Goal: Task Accomplishment & Management: Manage account settings

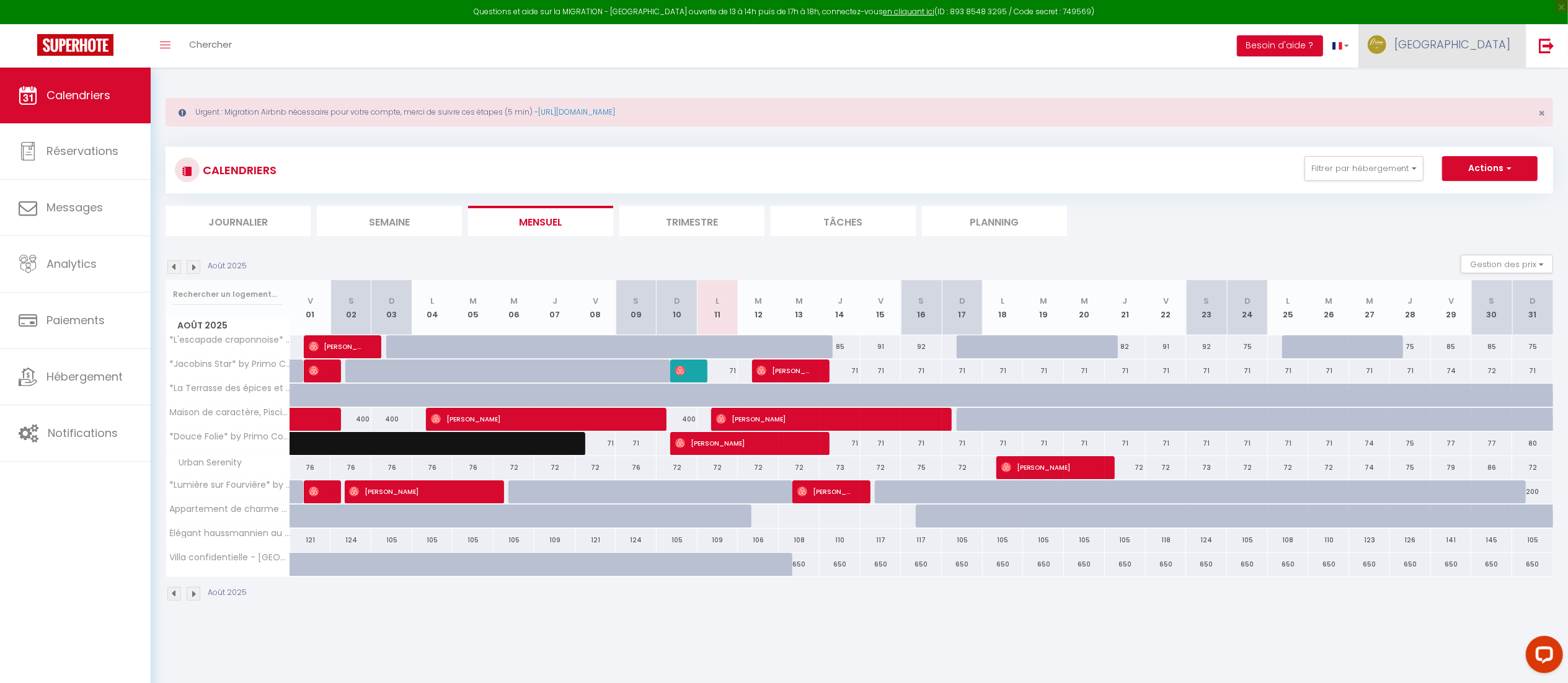
click at [1516, 40] on link "[GEOGRAPHIC_DATA]" at bounding box center [1442, 46] width 167 height 44
click at [1468, 82] on link "Paramètres" at bounding box center [1476, 86] width 92 height 21
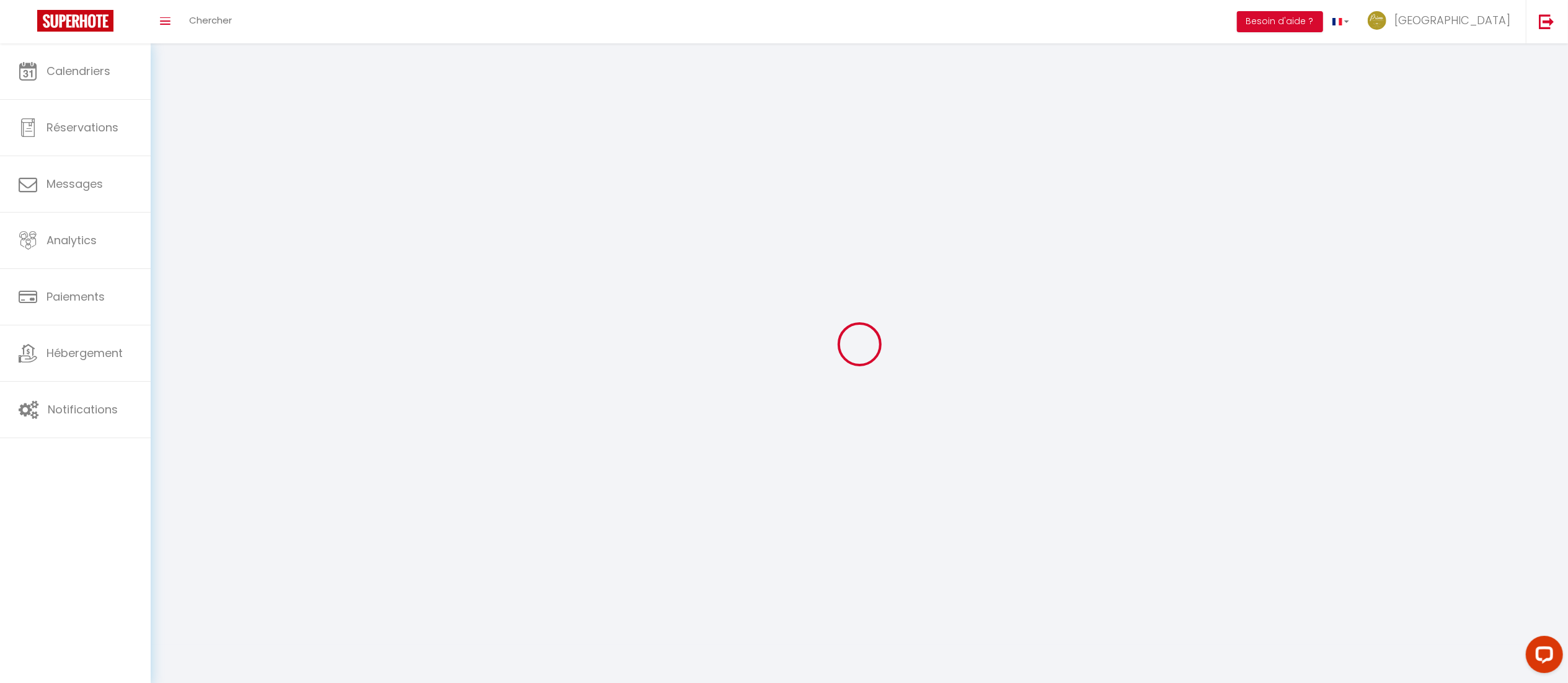
type input "[GEOGRAPHIC_DATA]"
type input "VESTA"
type input "0631447117"
type input "[STREET_ADDRESS][PERSON_NAME]"
type input "69005"
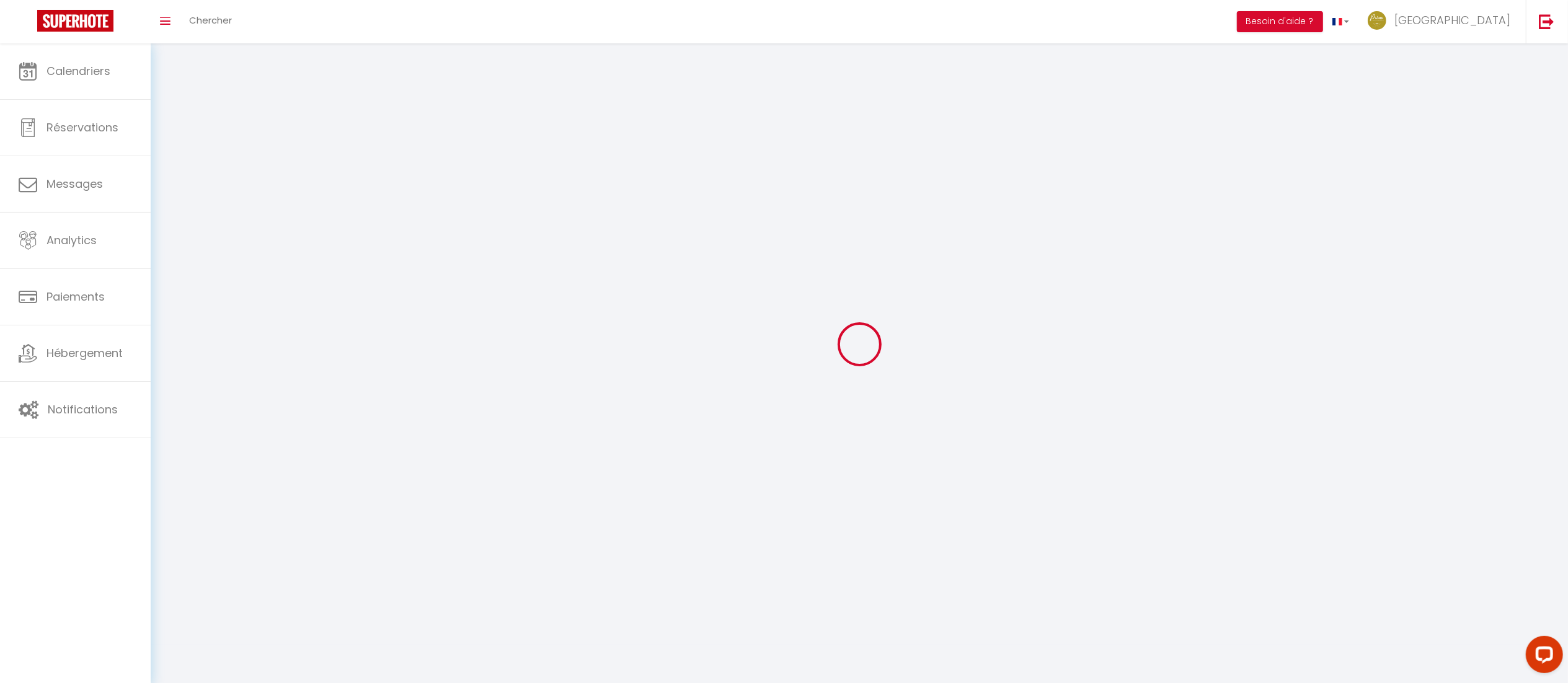
type input "[GEOGRAPHIC_DATA]"
type input "WszSs08I5f1fsyYv1ISlaLQRa"
type input "Wg4rePYoPezD2kX1feT7YTIAG"
type input "[URL][DOMAIN_NAME]"
type input "WszSs08I5f1fsyYv1ISlaLQRa"
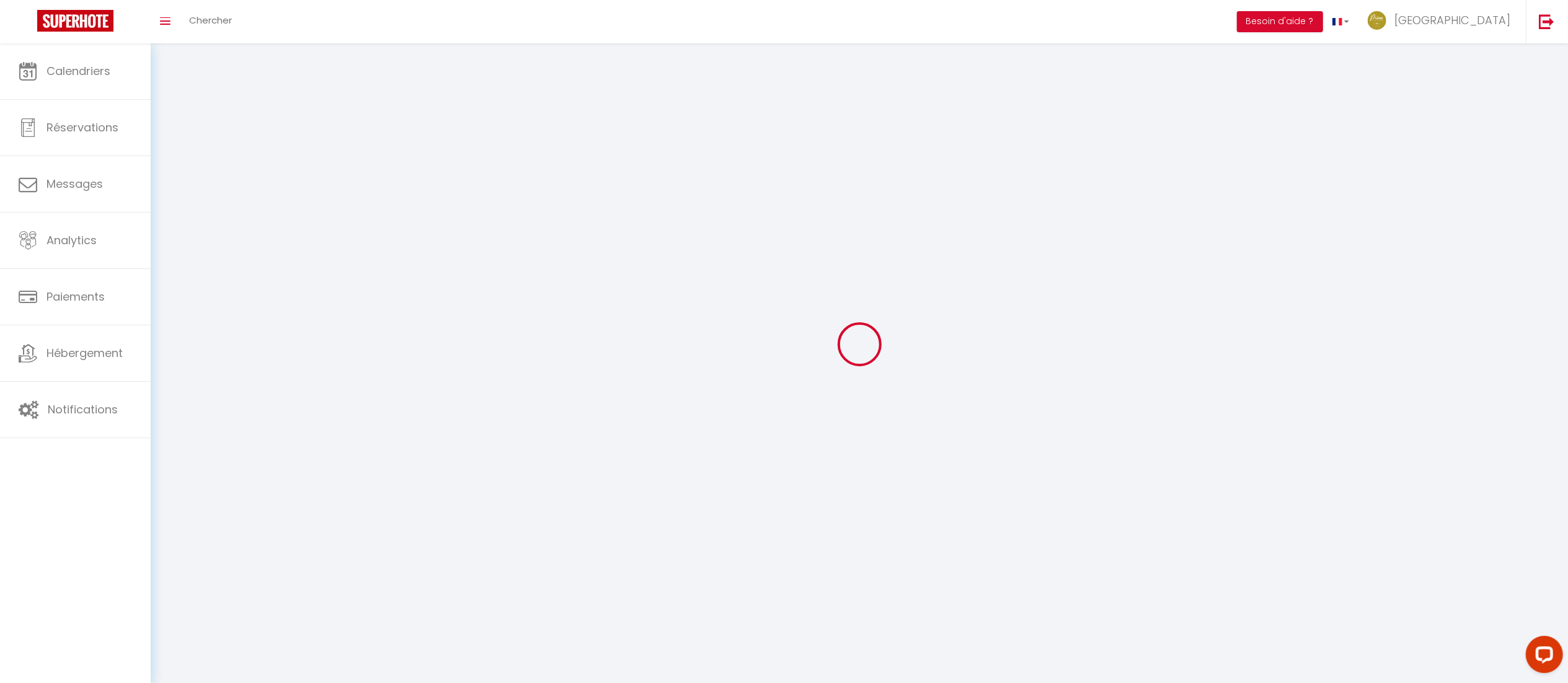
type input "Wg4rePYoPezD2kX1feT7YTIAG"
type input "[URL][DOMAIN_NAME]"
select select "28"
select select "fr"
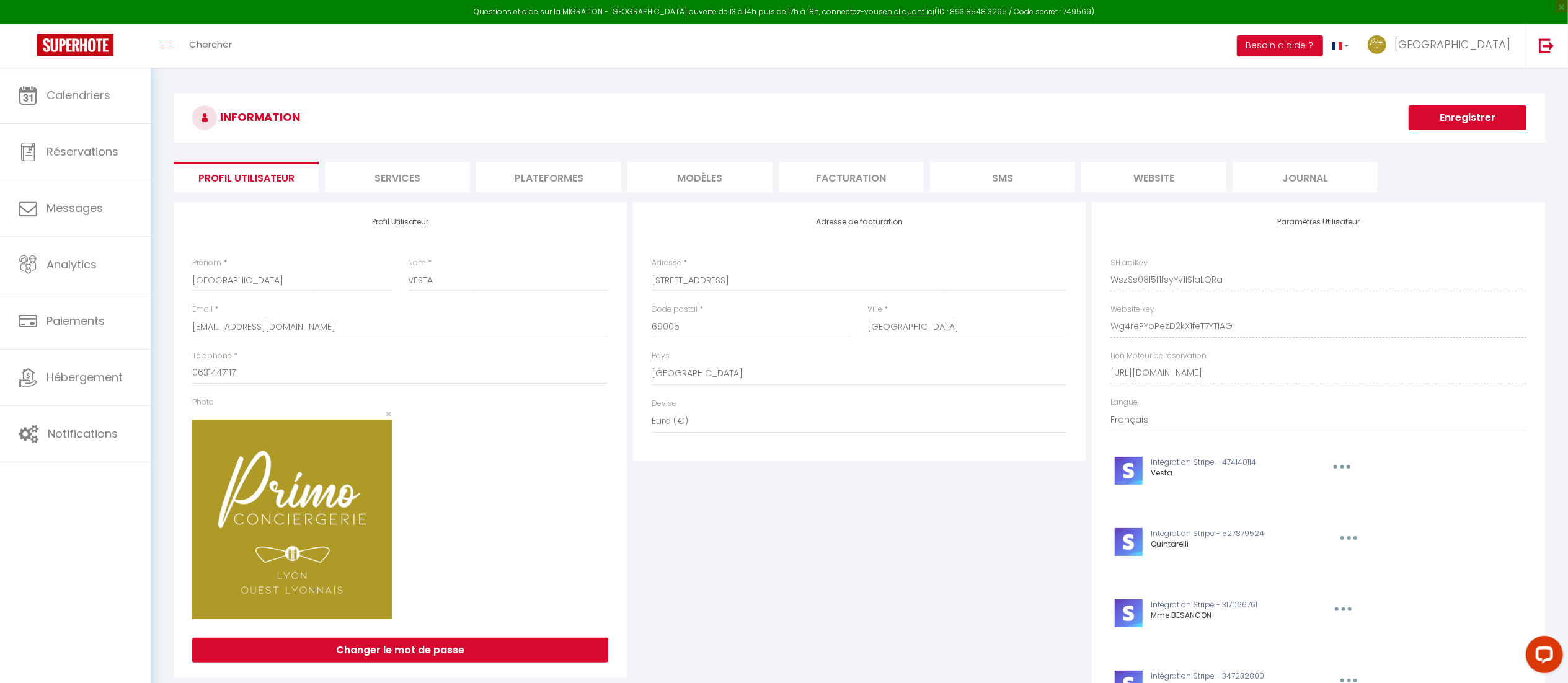
click at [559, 185] on li "Plateformes" at bounding box center [548, 177] width 145 height 30
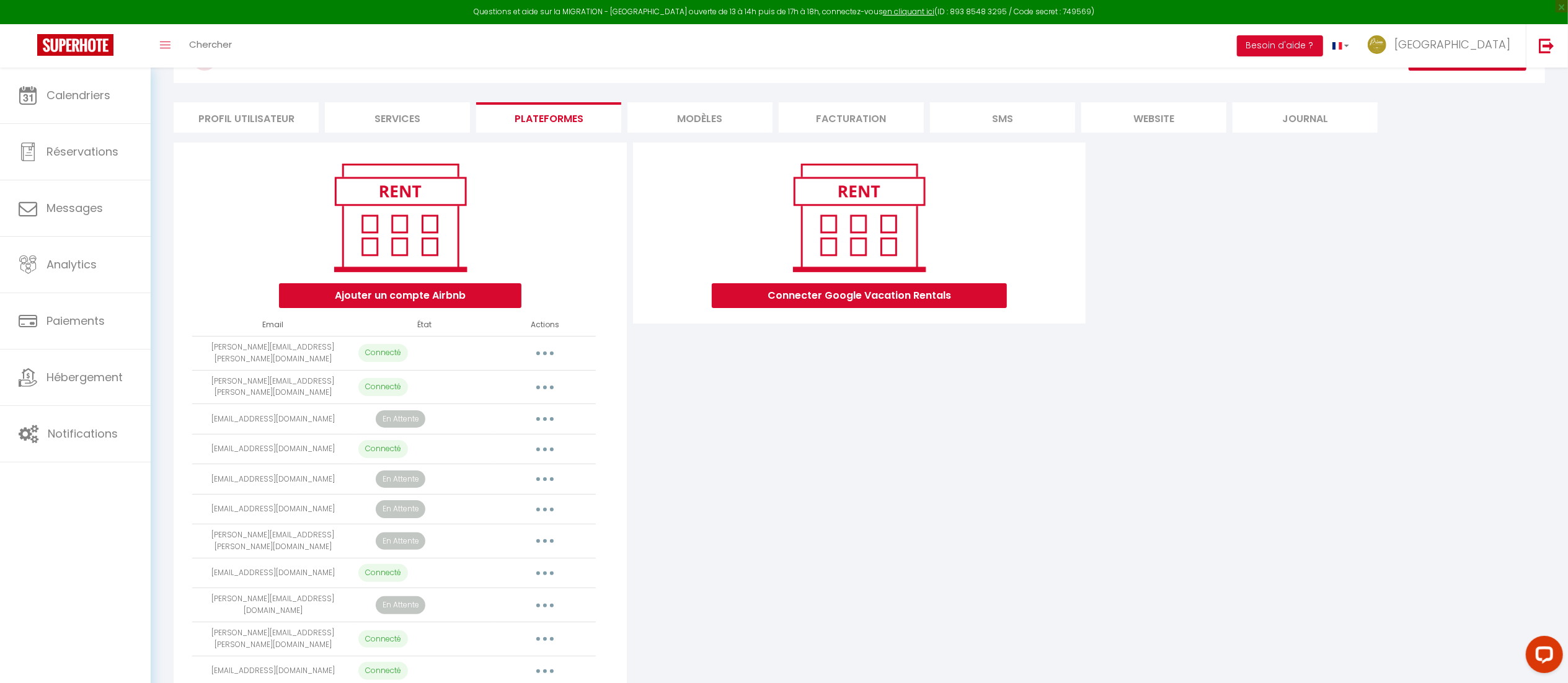
scroll to position [105, 0]
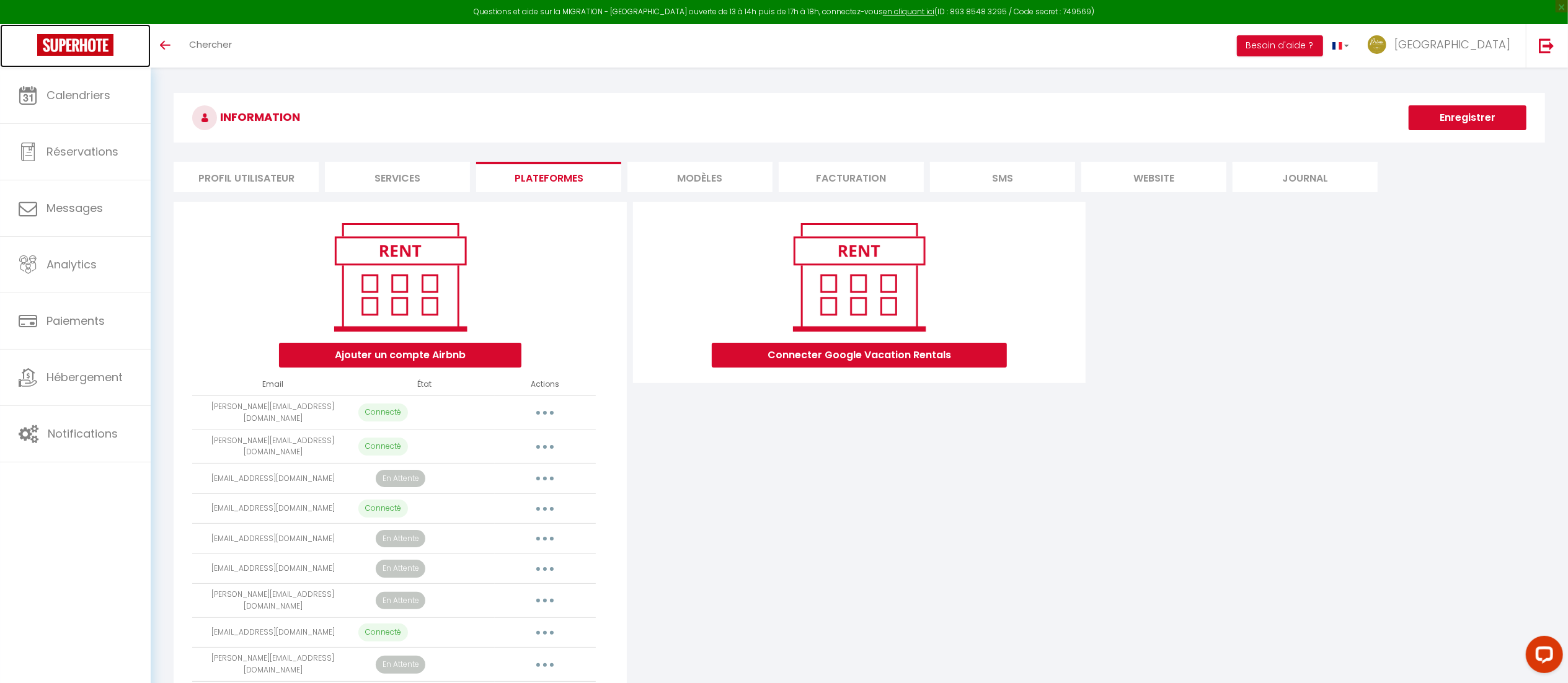
click at [67, 44] on img at bounding box center [76, 44] width 77 height 22
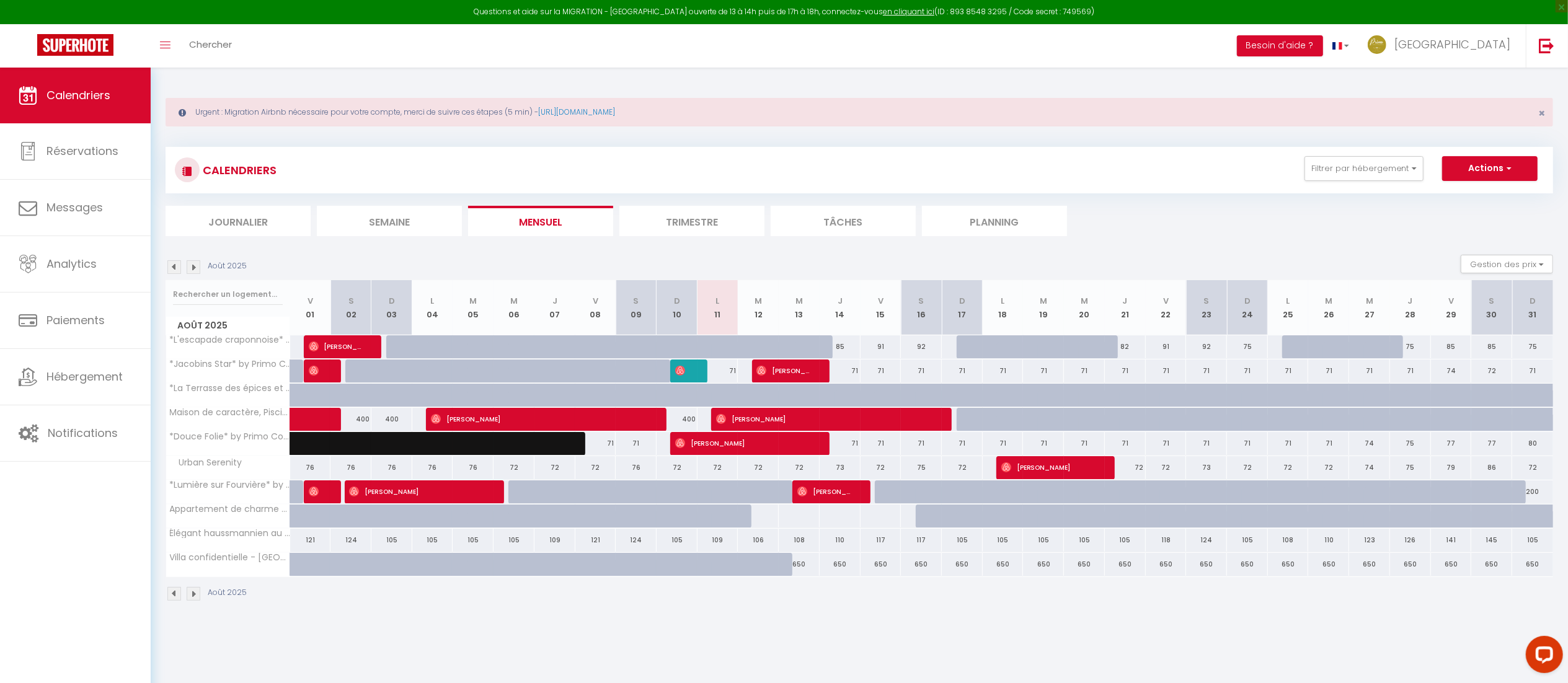
click at [194, 275] on div "Août 2025 Gestion des prix Nb Nuits minimum Règles Disponibilité" at bounding box center [859, 267] width 1388 height 26
click at [194, 272] on img at bounding box center [194, 267] width 14 height 14
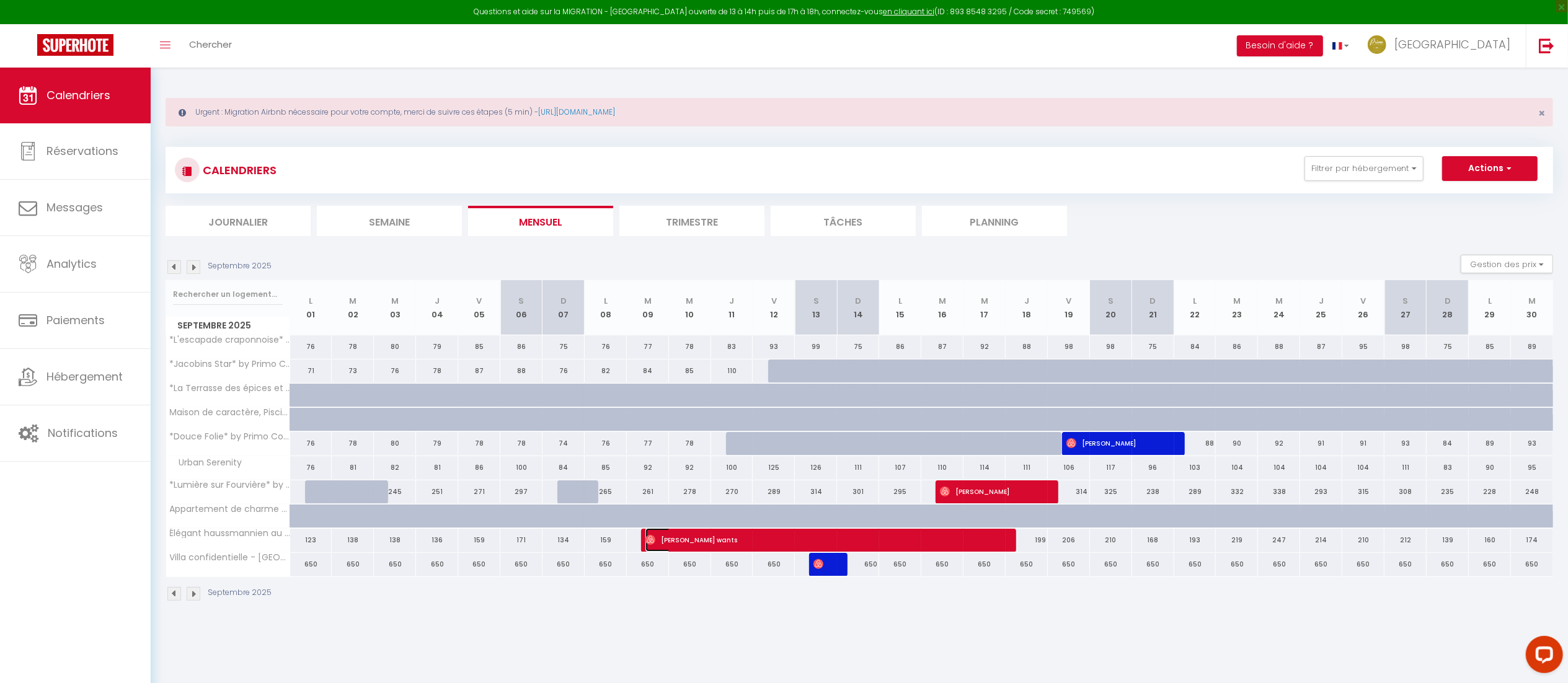
click at [749, 542] on span "[PERSON_NAME] wants" at bounding box center [822, 539] width 351 height 23
select select "OK"
select select "0"
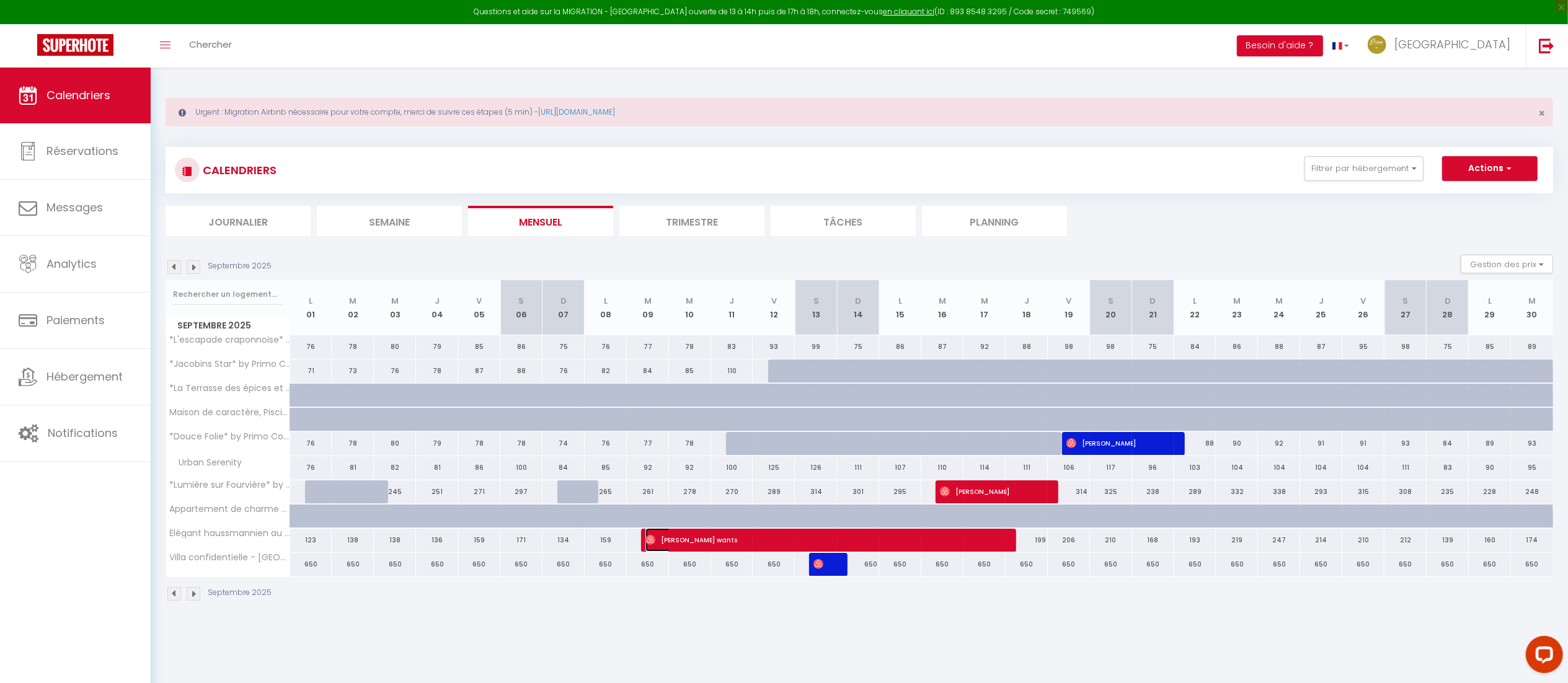
select select "1"
select select
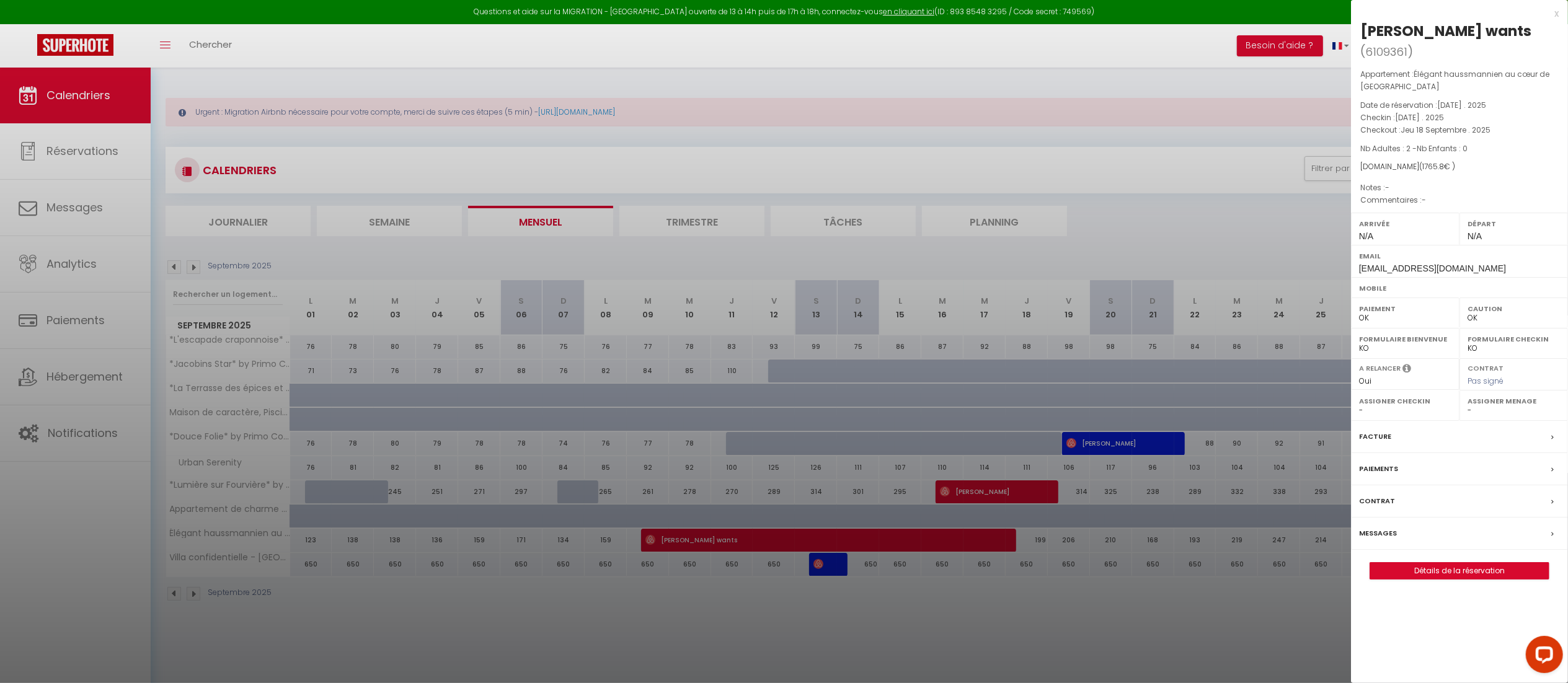
click at [1557, 17] on div "x" at bounding box center [1455, 14] width 208 height 15
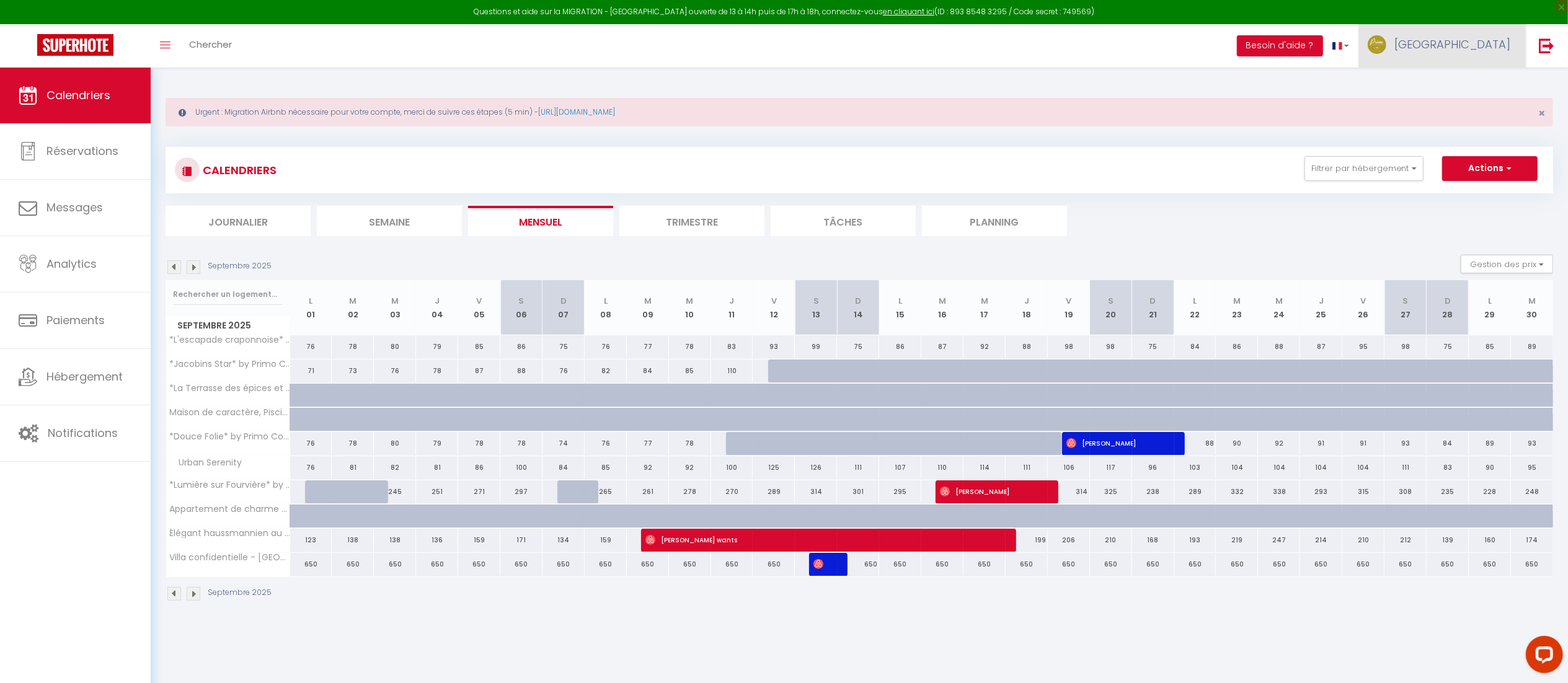
click at [1516, 44] on link "[GEOGRAPHIC_DATA]" at bounding box center [1442, 46] width 167 height 44
click at [1466, 82] on link "Paramètres" at bounding box center [1476, 86] width 92 height 21
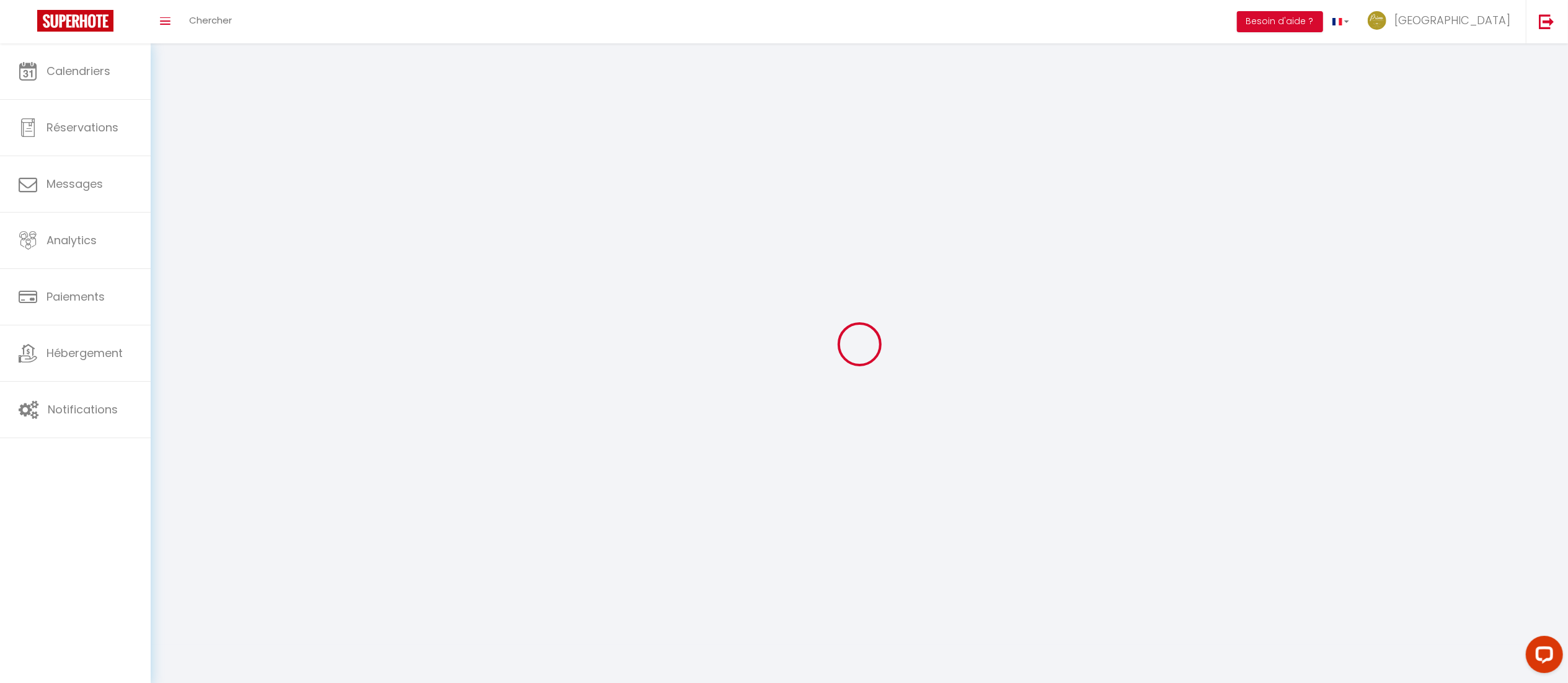
type input "[GEOGRAPHIC_DATA]"
type input "VESTA"
type input "0631447117"
type input "[STREET_ADDRESS][PERSON_NAME]"
type input "69005"
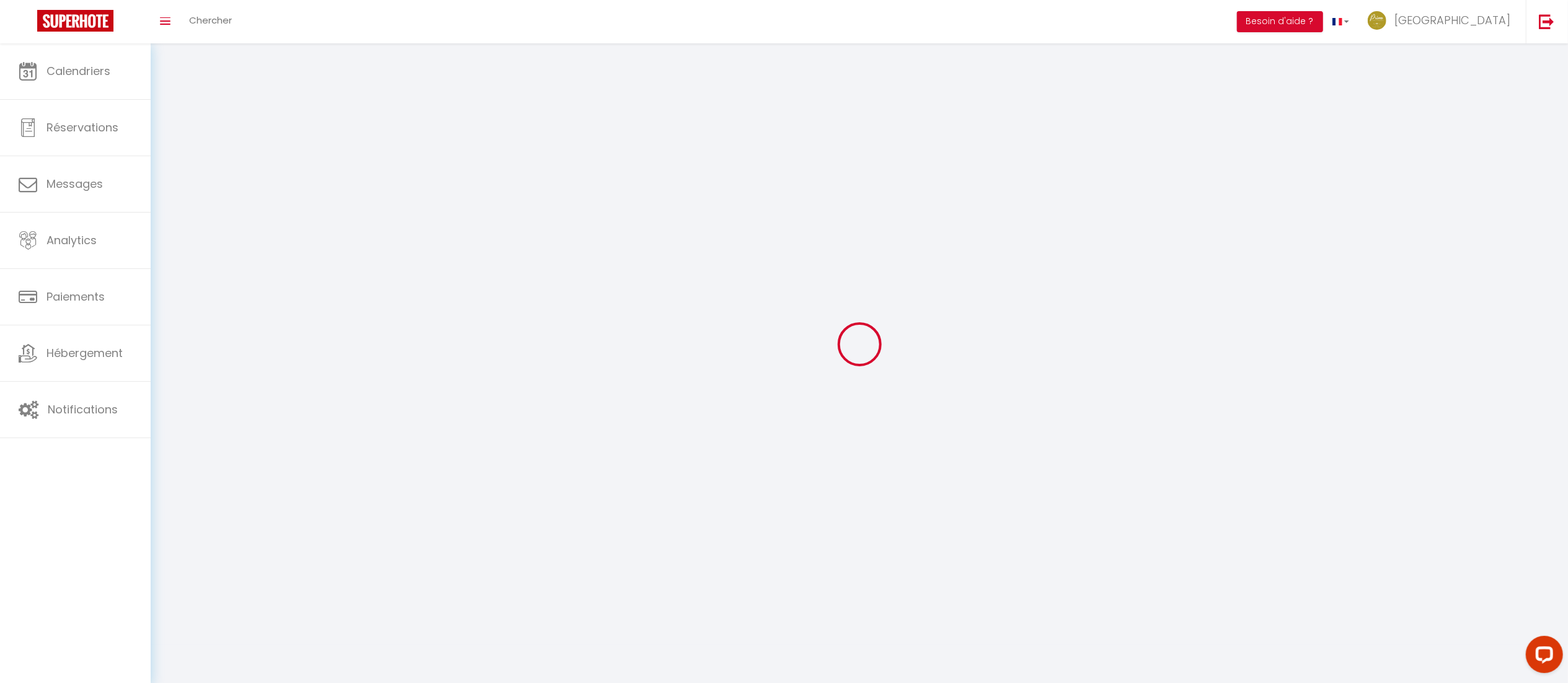
type input "[GEOGRAPHIC_DATA]"
select select "28"
type input "WszSs08I5f1fsyYv1ISlaLQRa"
type input "Wg4rePYoPezD2kX1feT7YTIAG"
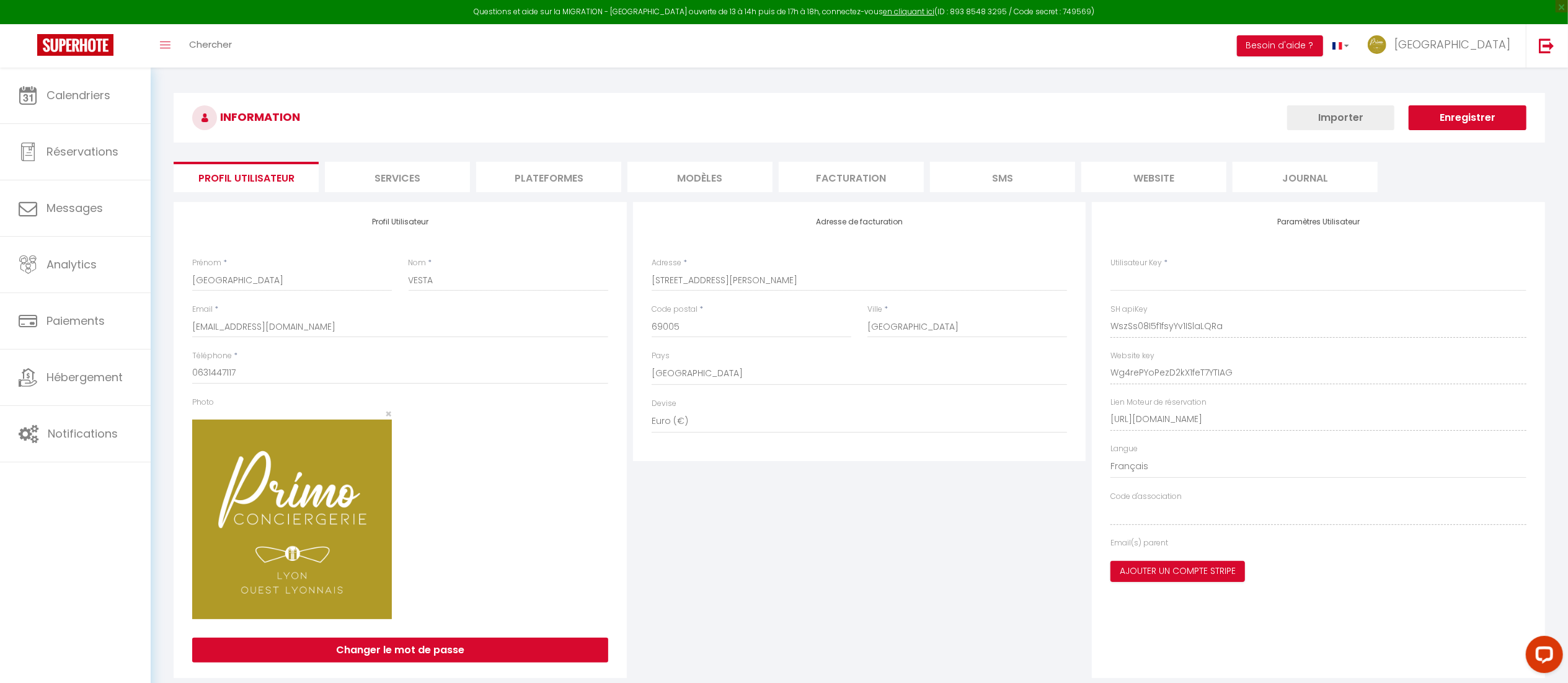
type input "WszSs08I5f1fsyYv1ISlaLQRa"
type input "Wg4rePYoPezD2kX1feT7YTIAG"
type input "[URL][DOMAIN_NAME]"
select select "fr"
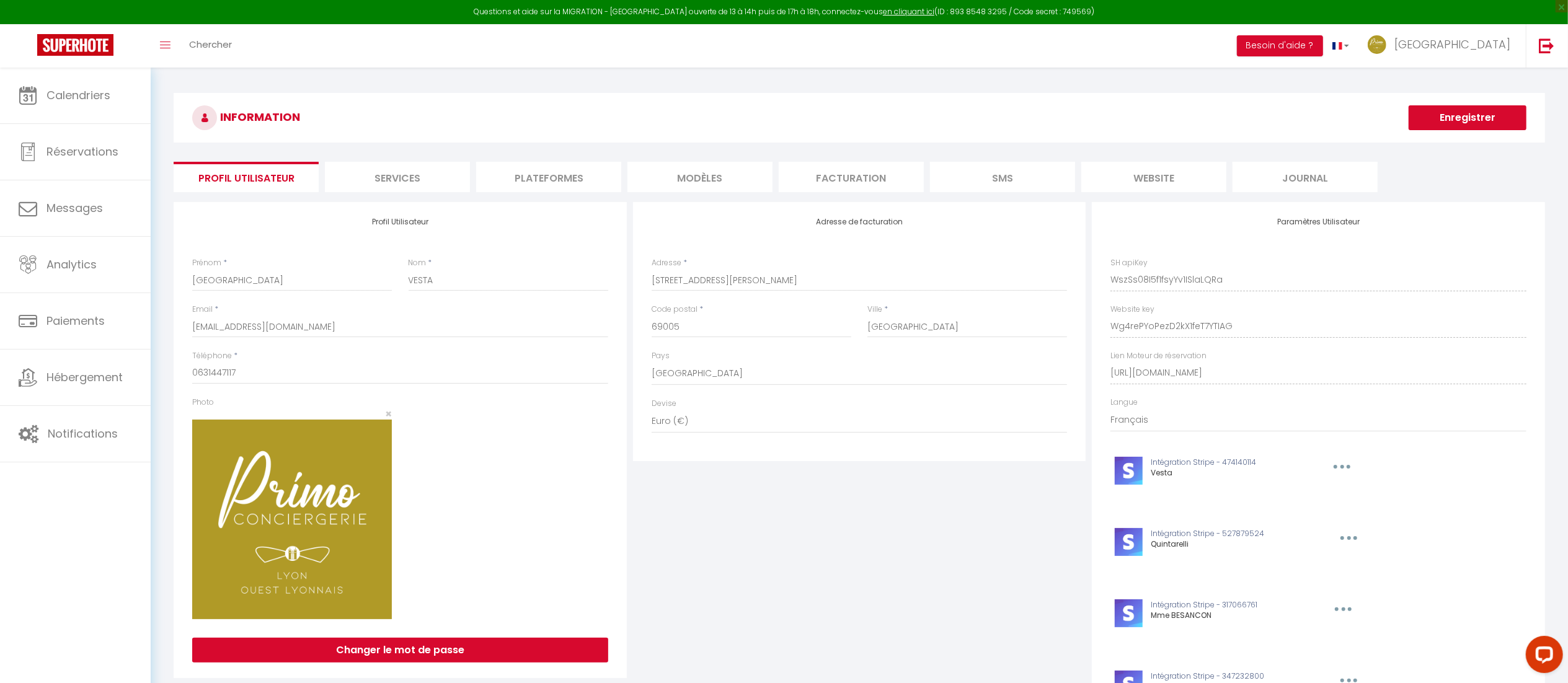
click at [558, 180] on li "Plateformes" at bounding box center [548, 177] width 145 height 30
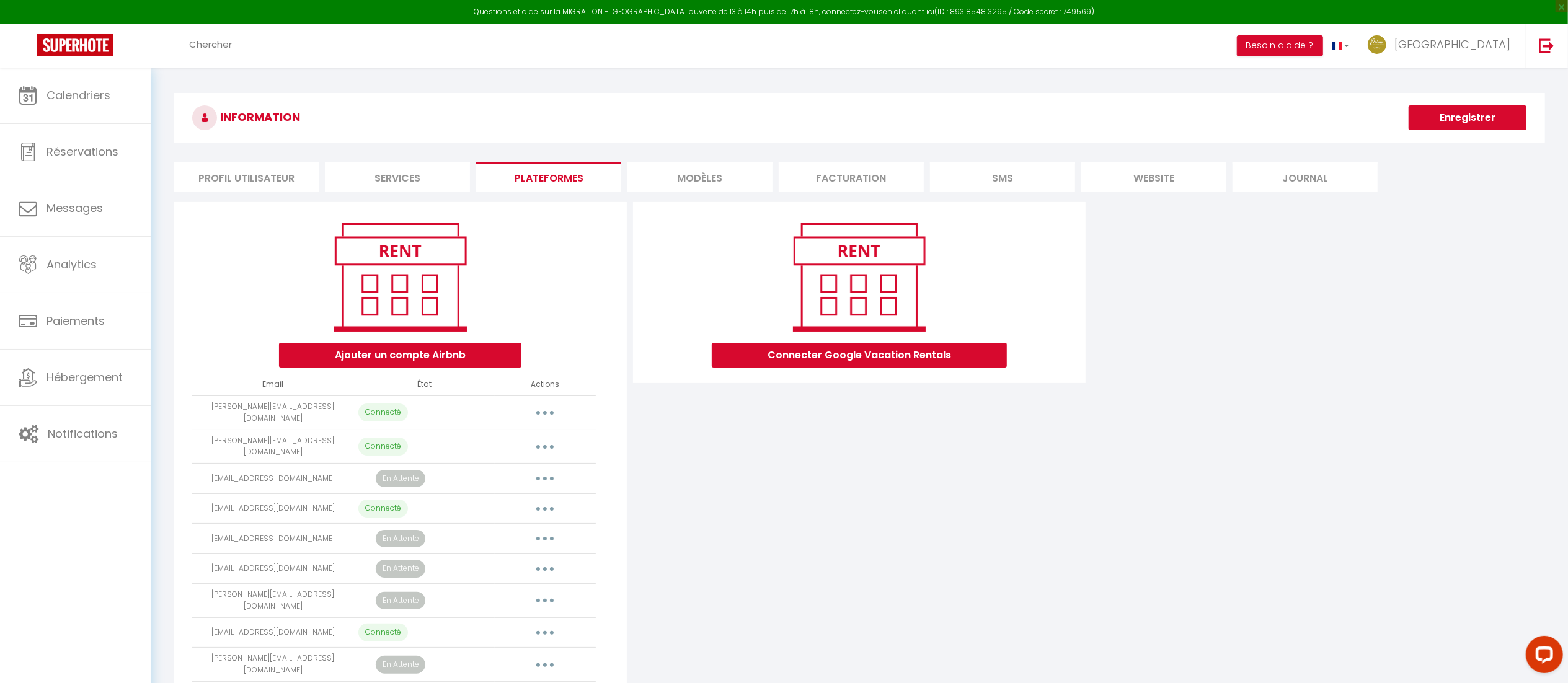
scroll to position [105, 0]
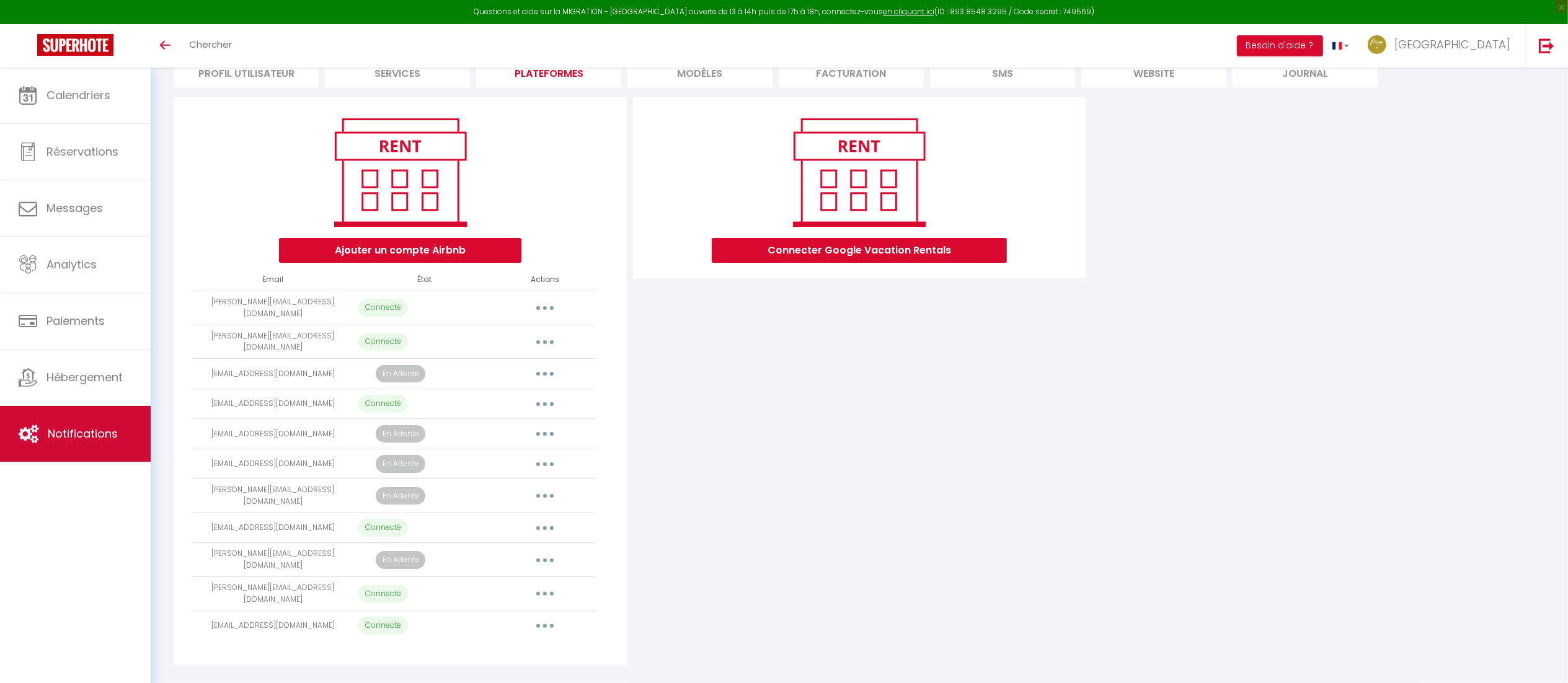
scroll to position [105, 0]
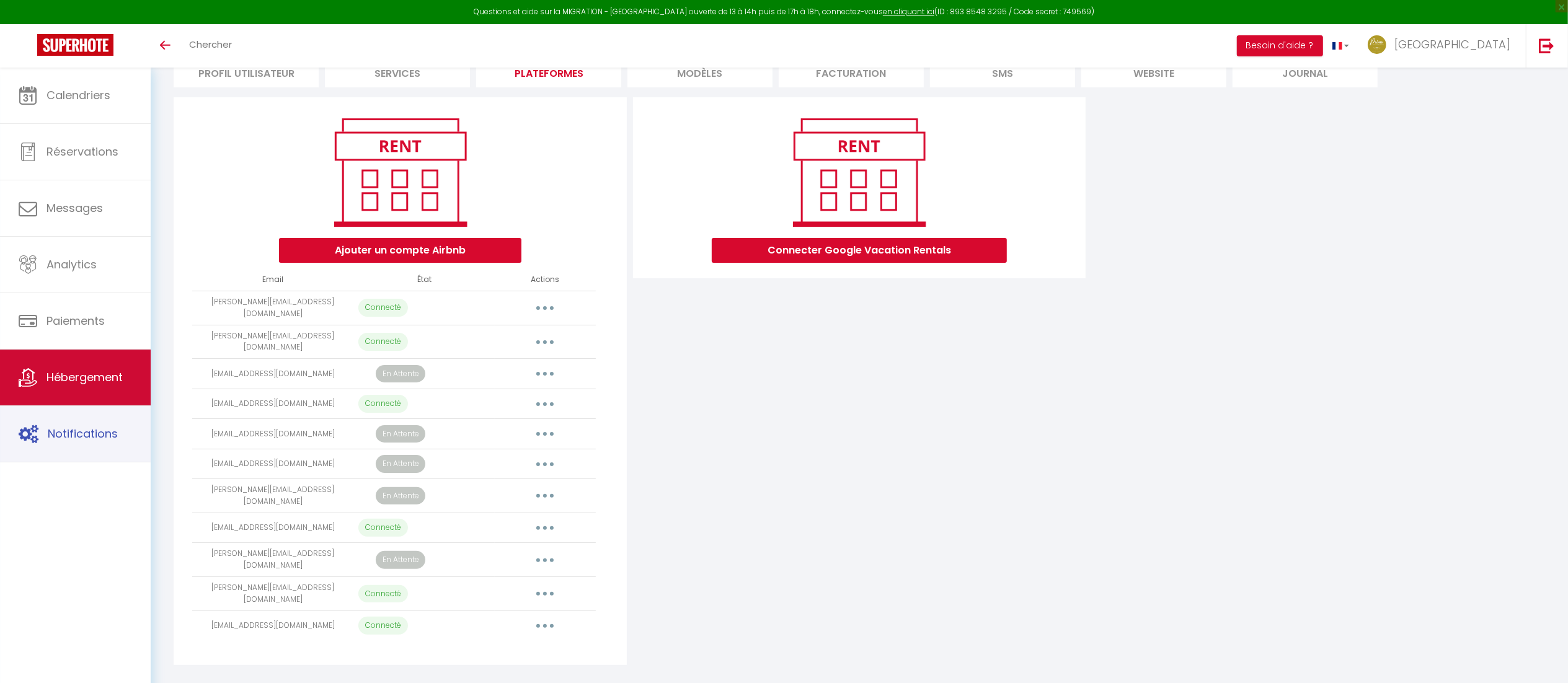
click at [110, 393] on link "Hébergement" at bounding box center [75, 378] width 151 height 56
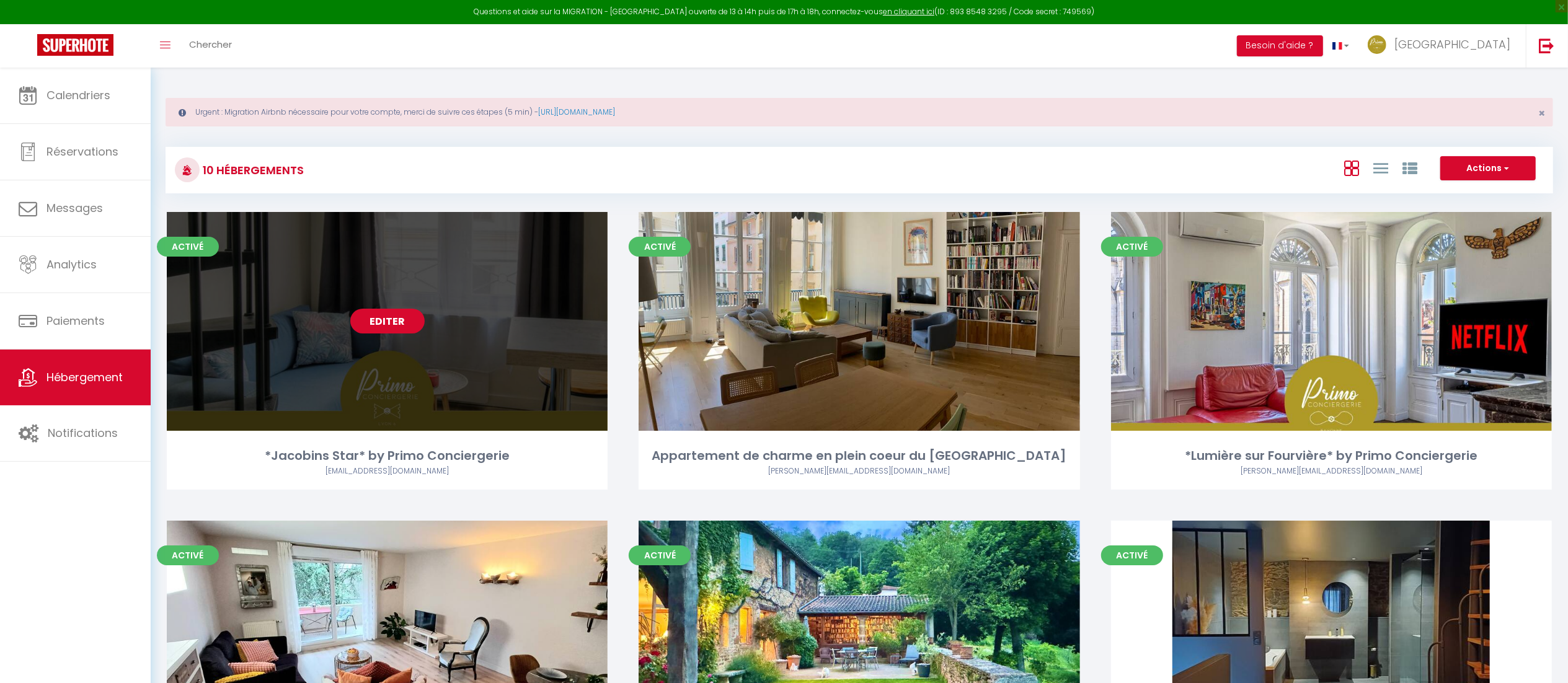
click at [373, 324] on link "Editer" at bounding box center [387, 320] width 74 height 25
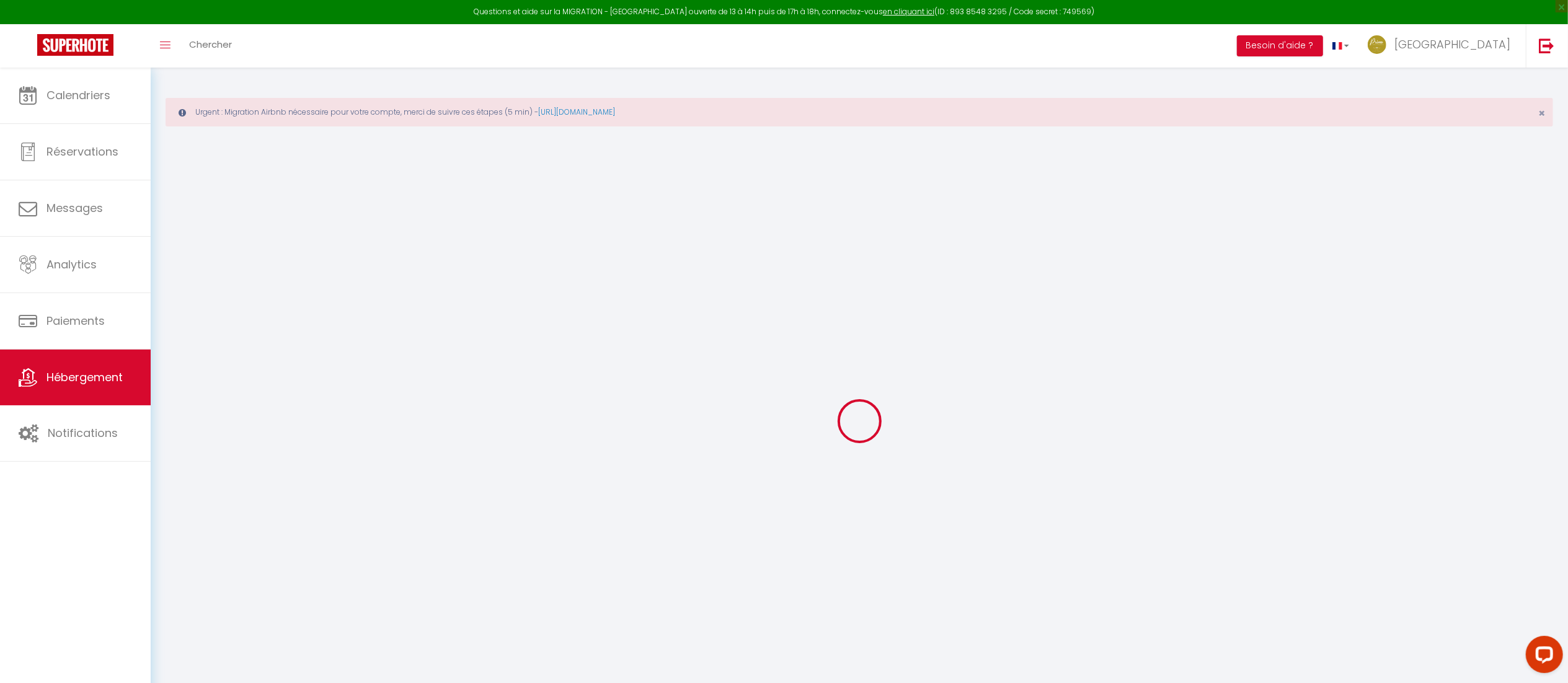
select select "+ 20 %"
select select
checkbox input "true"
checkbox input "false"
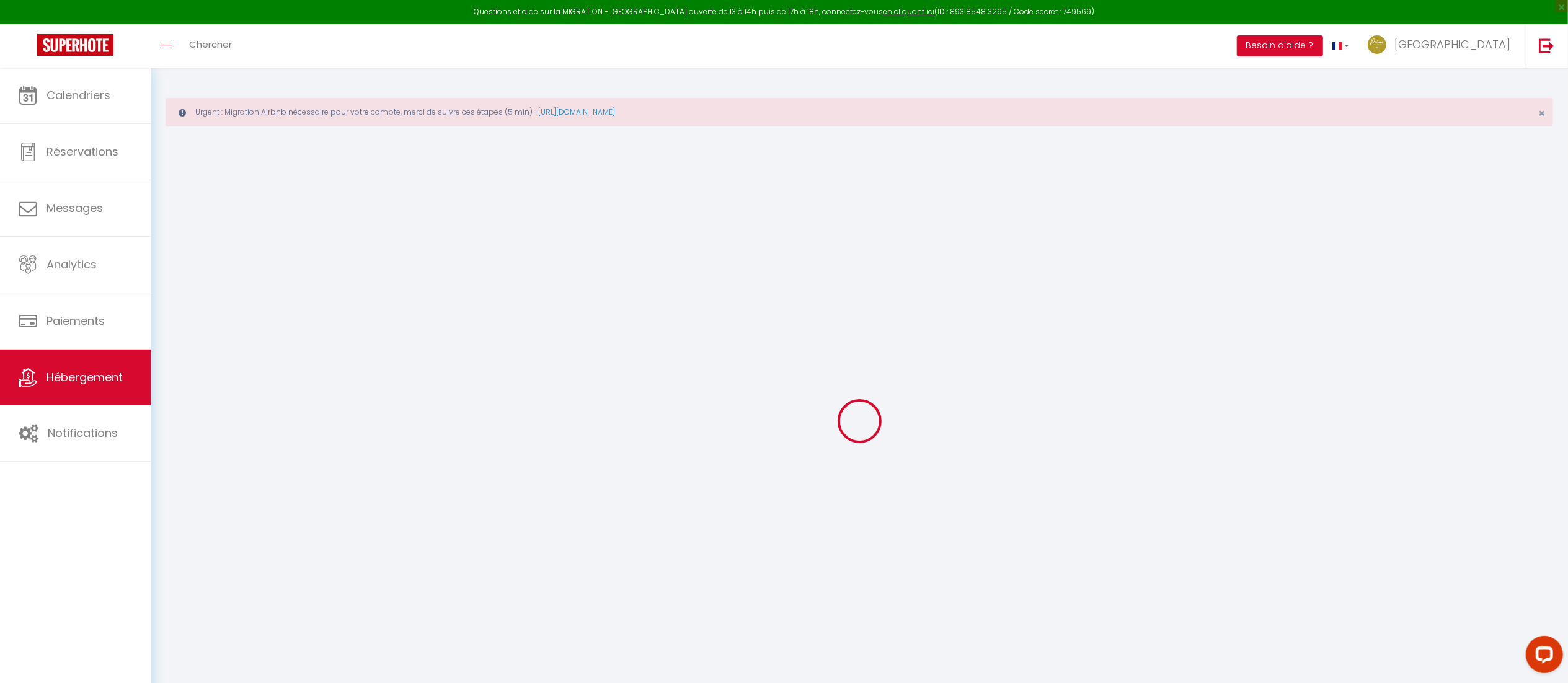
checkbox input "false"
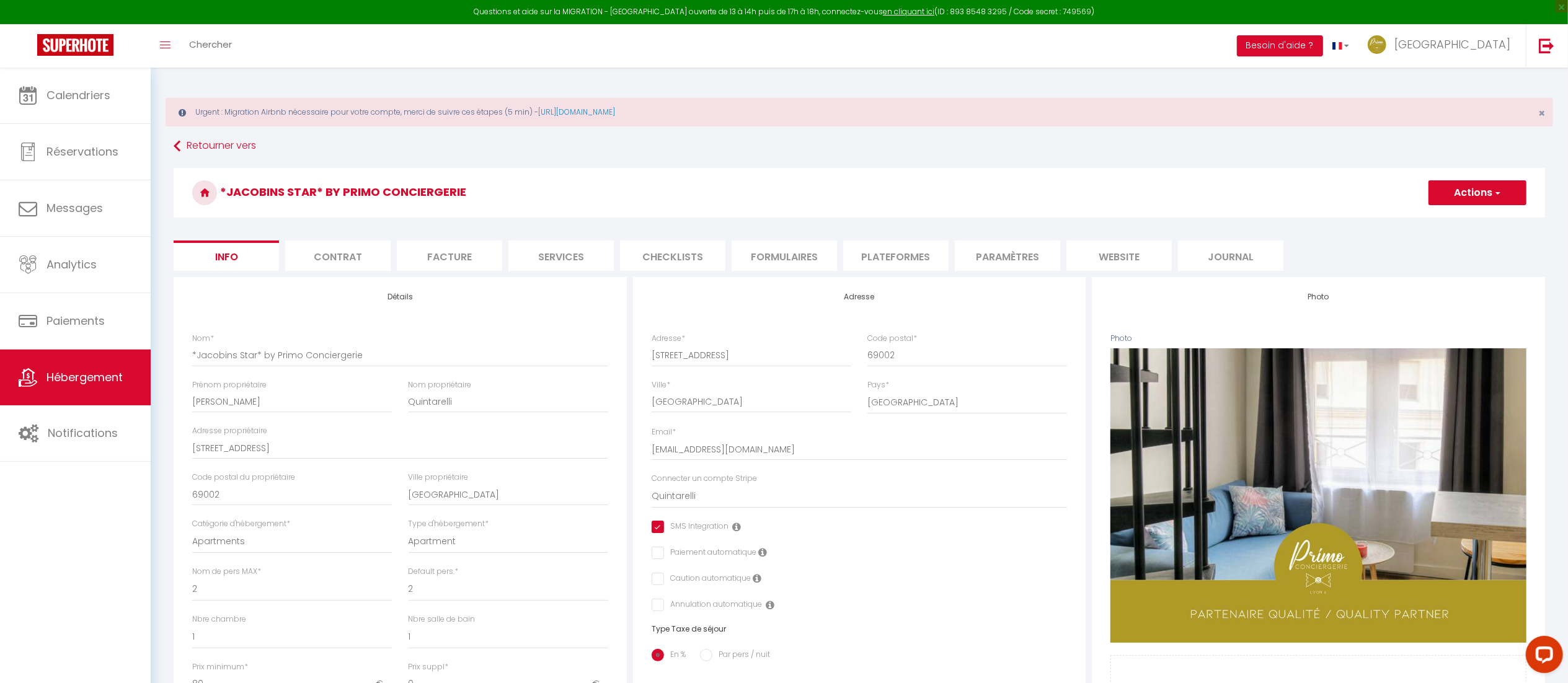
click at [914, 257] on li "Plateformes" at bounding box center [896, 255] width 105 height 30
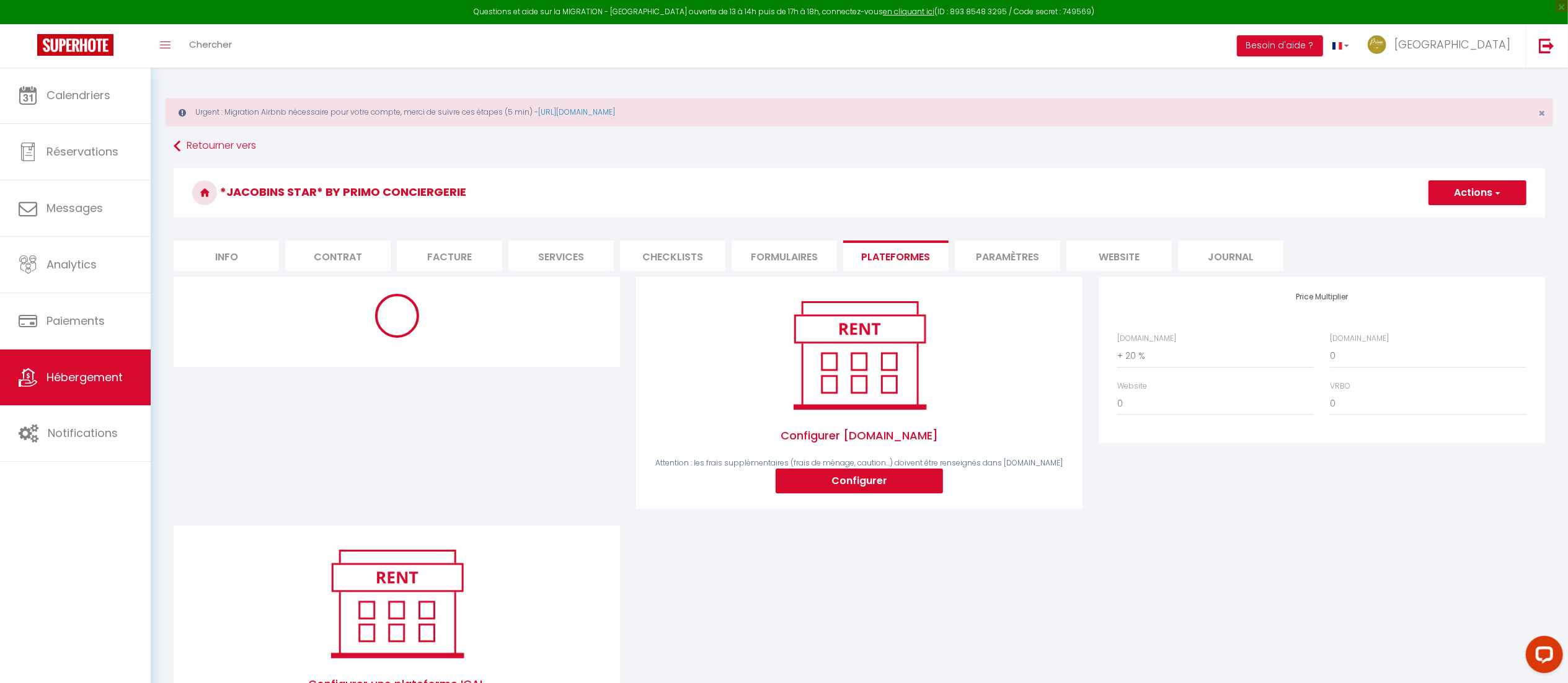
select select "10764-1375417659658566448"
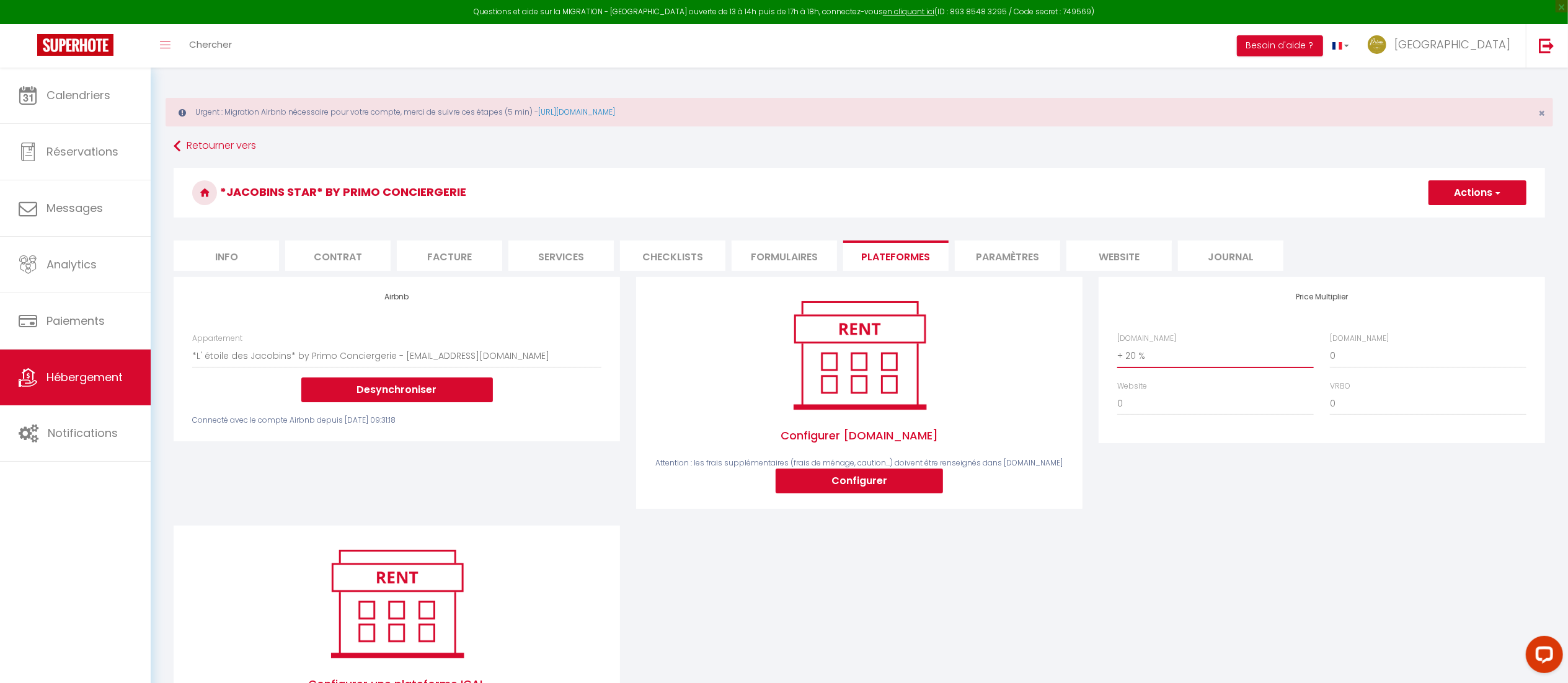
click at [1171, 361] on select "0 + 1 % + 2 % + 3 % + 4 % + 5 % + 6 % + 7 % + 8 % + 9 %" at bounding box center [1216, 355] width 197 height 23
click at [1117, 345] on select "0 + 1 % + 2 % + 3 % + 4 % + 5 % + 6 % + 7 % + 8 % + 9 %" at bounding box center [1216, 355] width 197 height 23
click at [1165, 361] on select "0 + 1 % + 2 % + 3 % + 4 % + 5 % + 6 % + 7 % + 8 % + 9 %" at bounding box center [1216, 355] width 197 height 23
click at [1117, 345] on select "0 + 1 % + 2 % + 3 % + 4 % + 5 % + 6 % + 7 % + 8 % + 9 %" at bounding box center [1216, 355] width 197 height 23
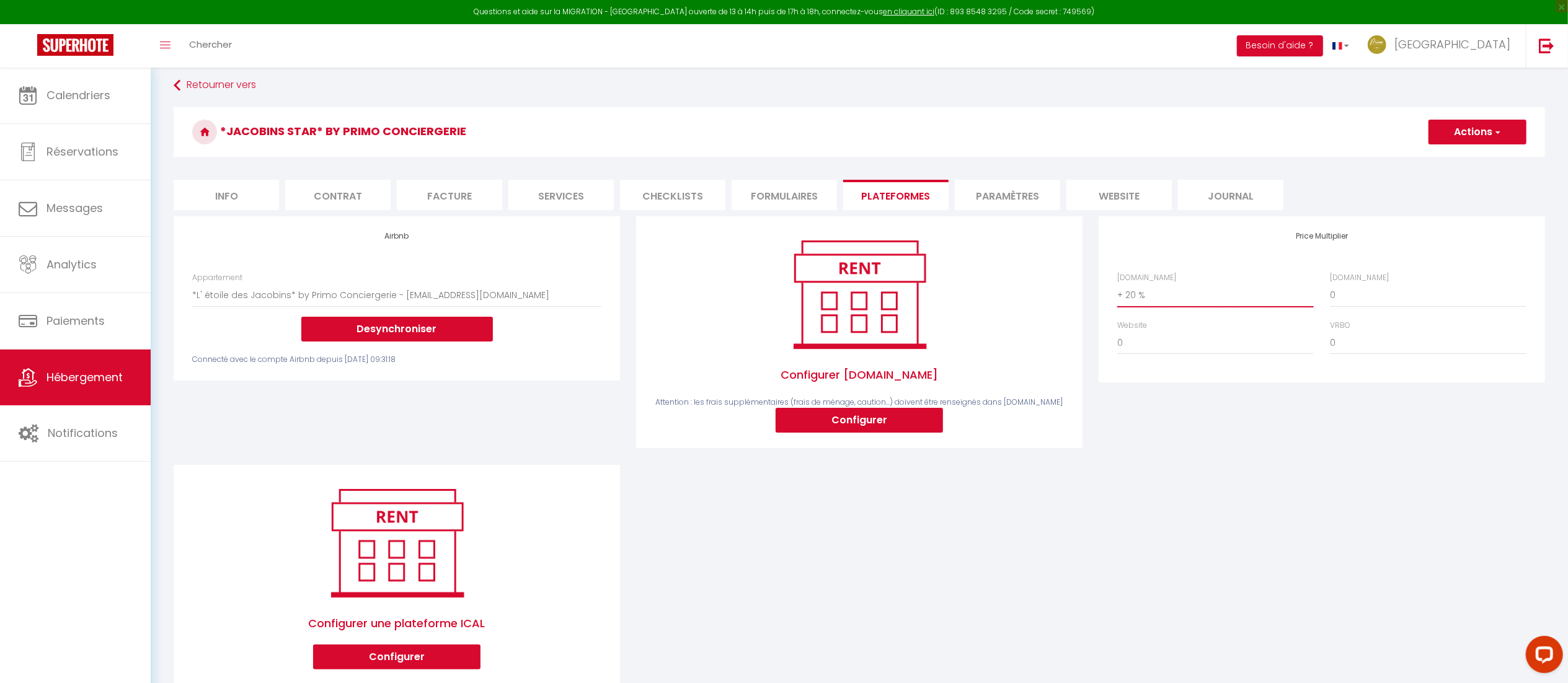
scroll to position [95, 0]
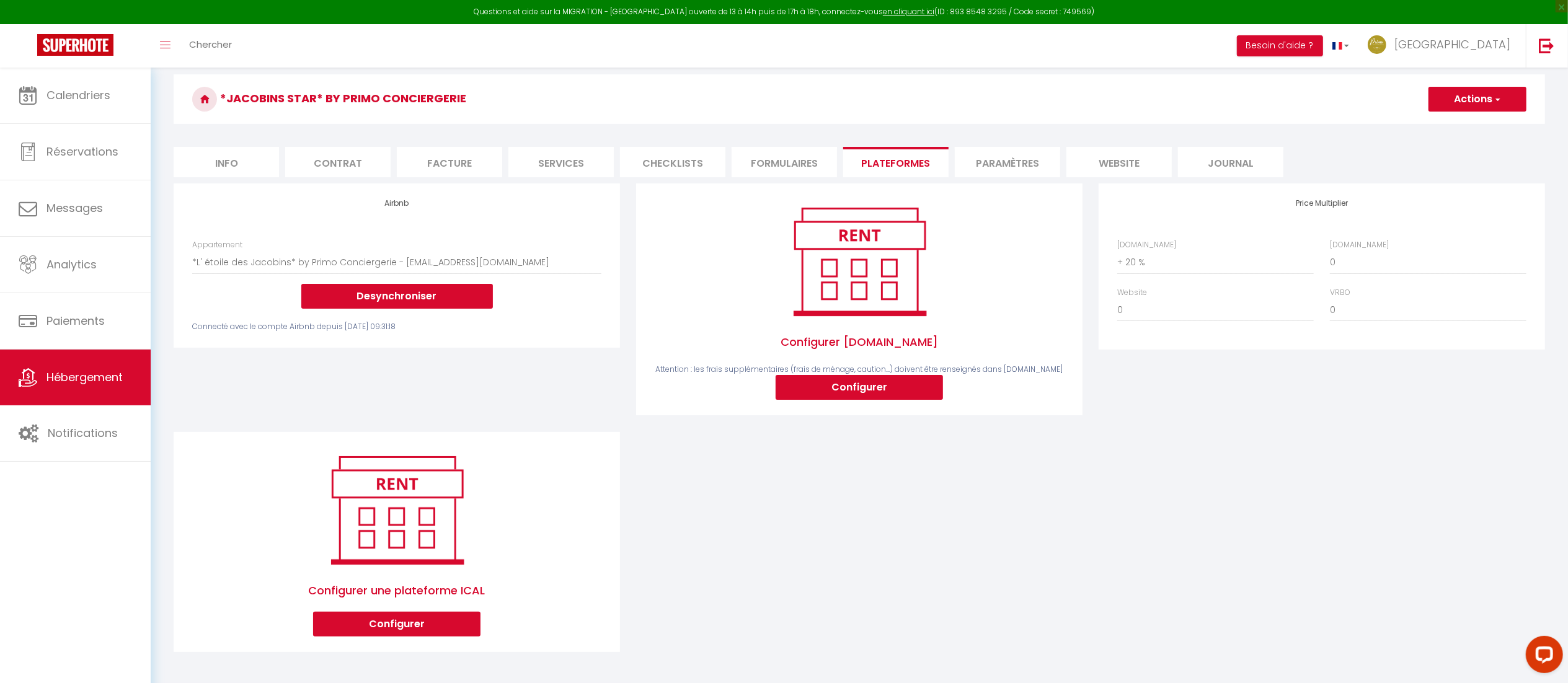
click at [403, 334] on div "Airbnb Appartement Élégant haussmannien au cœur de Lyon - [PERSON_NAME][EMAIL_A…" at bounding box center [397, 265] width 447 height 164
click at [487, 332] on div "Connecté avec le compte Airbnb depuis [DATE] 09:31:18" at bounding box center [397, 327] width 409 height 12
click at [559, 304] on div "Desynchroniser" at bounding box center [397, 296] width 409 height 25
click at [1144, 259] on select "0 + 1 % + 2 % + 3 % + 4 % + 5 % + 6 % + 7 % + 8 % + 9 %" at bounding box center [1216, 262] width 197 height 23
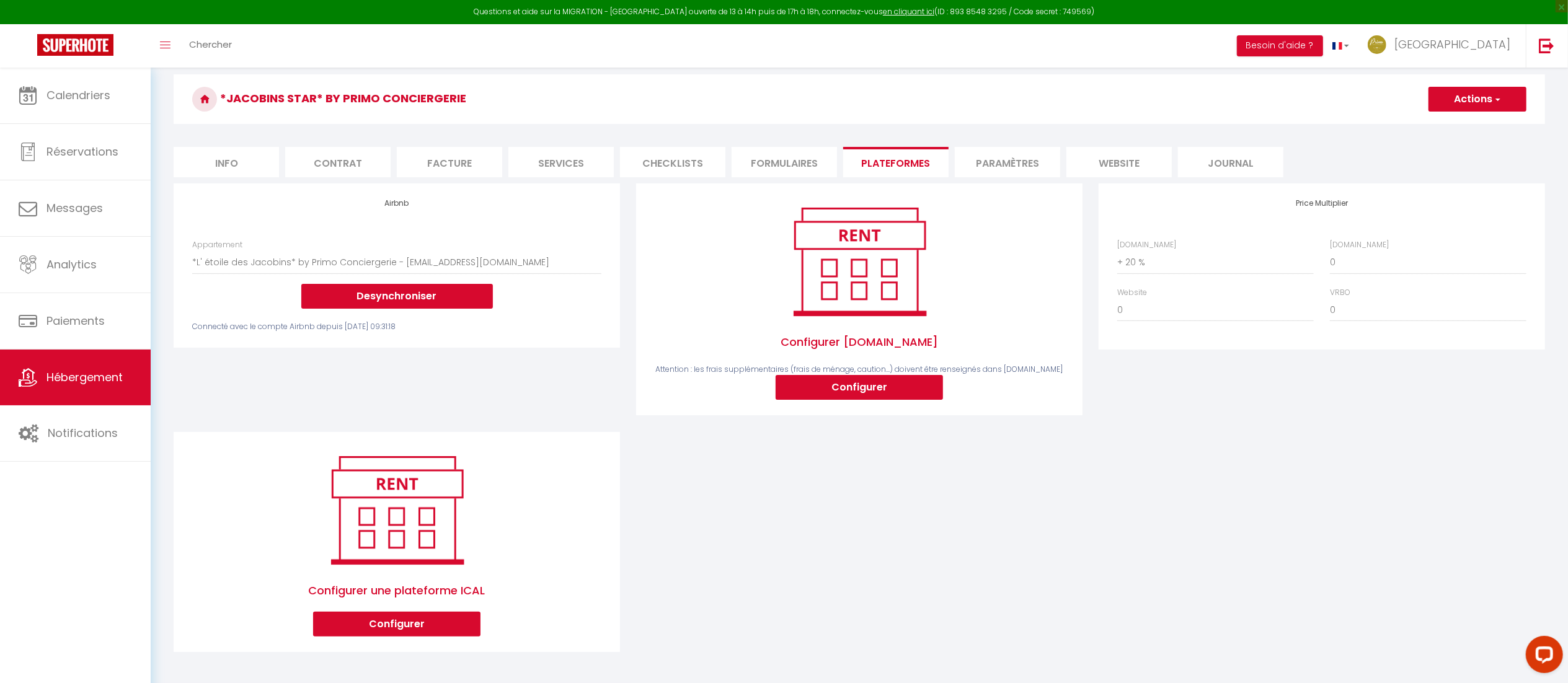
click at [1161, 364] on div "Price Multiplier [DOMAIN_NAME] 0 + 1 % + 2 % + 3 % + 4 % + 5 % + 6 % + 7 %" at bounding box center [1322, 307] width 463 height 248
click at [1129, 269] on select "0 + 1 % + 2 % + 3 % + 4 % + 5 % + 6 % + 7 % + 8 % + 9 %" at bounding box center [1216, 262] width 197 height 23
click at [1117, 251] on select "0 + 1 % + 2 % + 3 % + 4 % + 5 % + 6 % + 7 % + 8 % + 9 %" at bounding box center [1216, 262] width 197 height 23
click at [1144, 272] on select "0 + 1 % + 2 % + 3 % + 4 % + 5 % + 6 % + 7 % + 8 % + 9 %" at bounding box center [1216, 262] width 197 height 23
select select "+ 20 %"
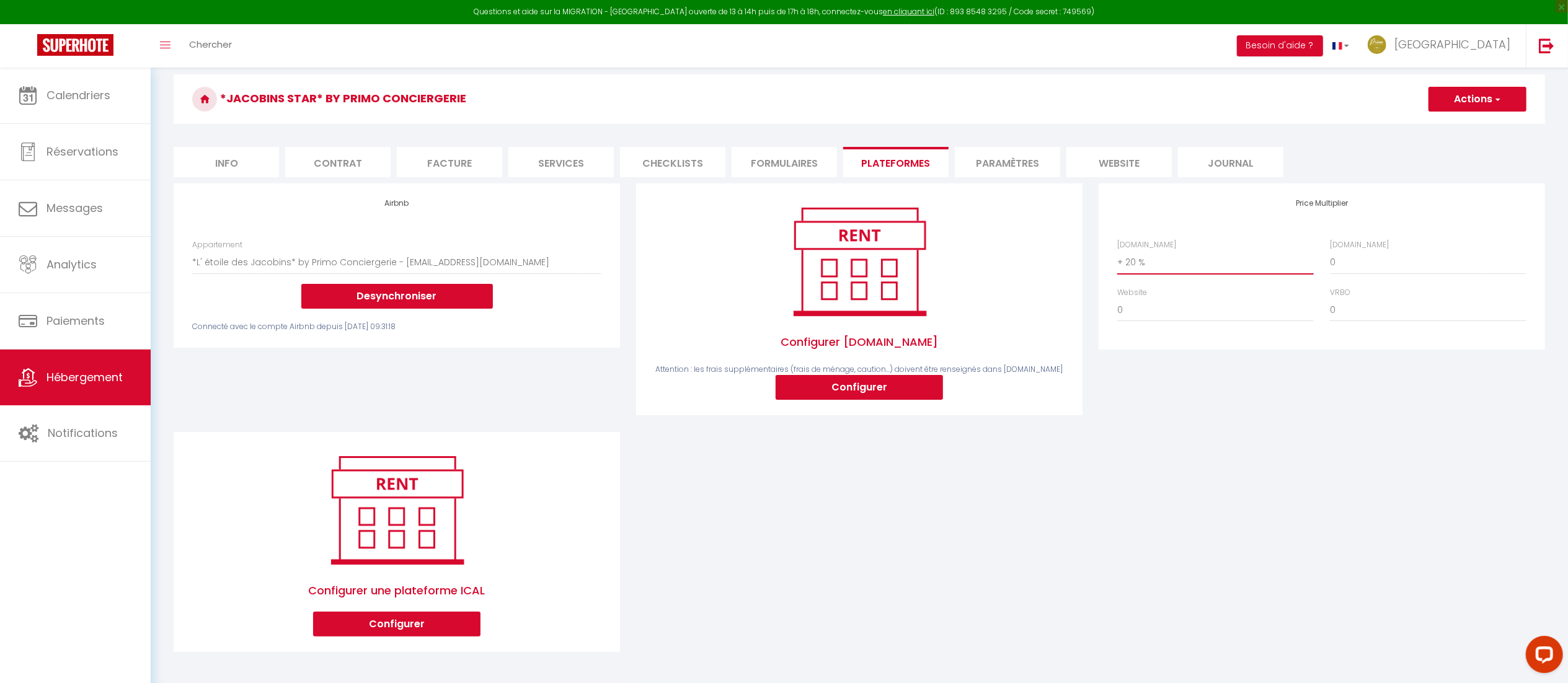
click at [1117, 251] on select "0 + 1 % + 2 % + 3 % + 4 % + 5 % + 6 % + 7 % + 8 % + 9 %" at bounding box center [1216, 262] width 197 height 23
click at [1449, 101] on button "Actions" at bounding box center [1477, 99] width 98 height 25
click at [1443, 128] on link "Enregistrer" at bounding box center [1477, 126] width 98 height 16
click at [523, 381] on div "Airbnb Appartement Élégant haussmannien au cœur de Lyon - [PERSON_NAME][EMAIL_A…" at bounding box center [397, 307] width 463 height 248
click at [1323, 38] on button "Besoin d'aide ?" at bounding box center [1280, 46] width 86 height 21
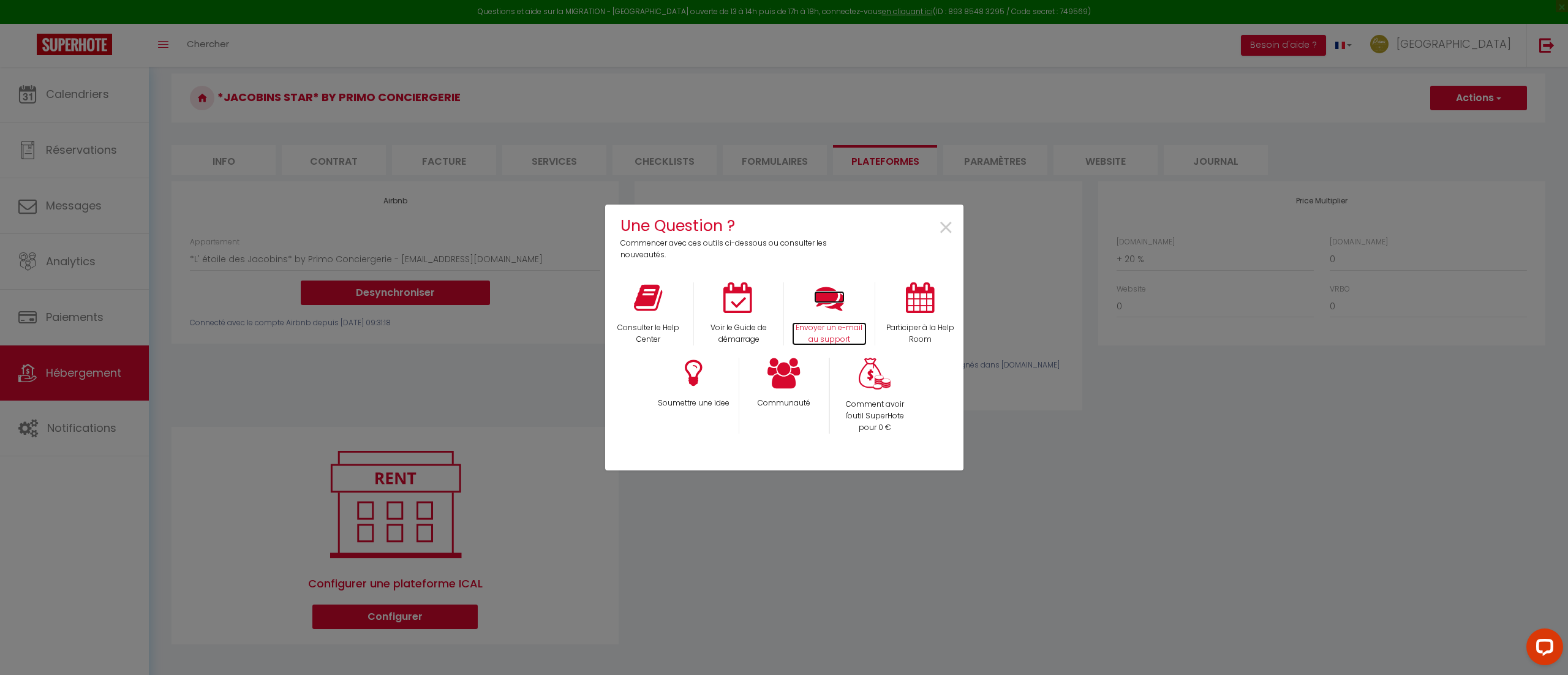
click at [828, 303] on icon at bounding box center [829, 297] width 30 height 30
click at [826, 310] on icon at bounding box center [829, 297] width 30 height 30
click at [940, 228] on span "×" at bounding box center [946, 228] width 16 height 39
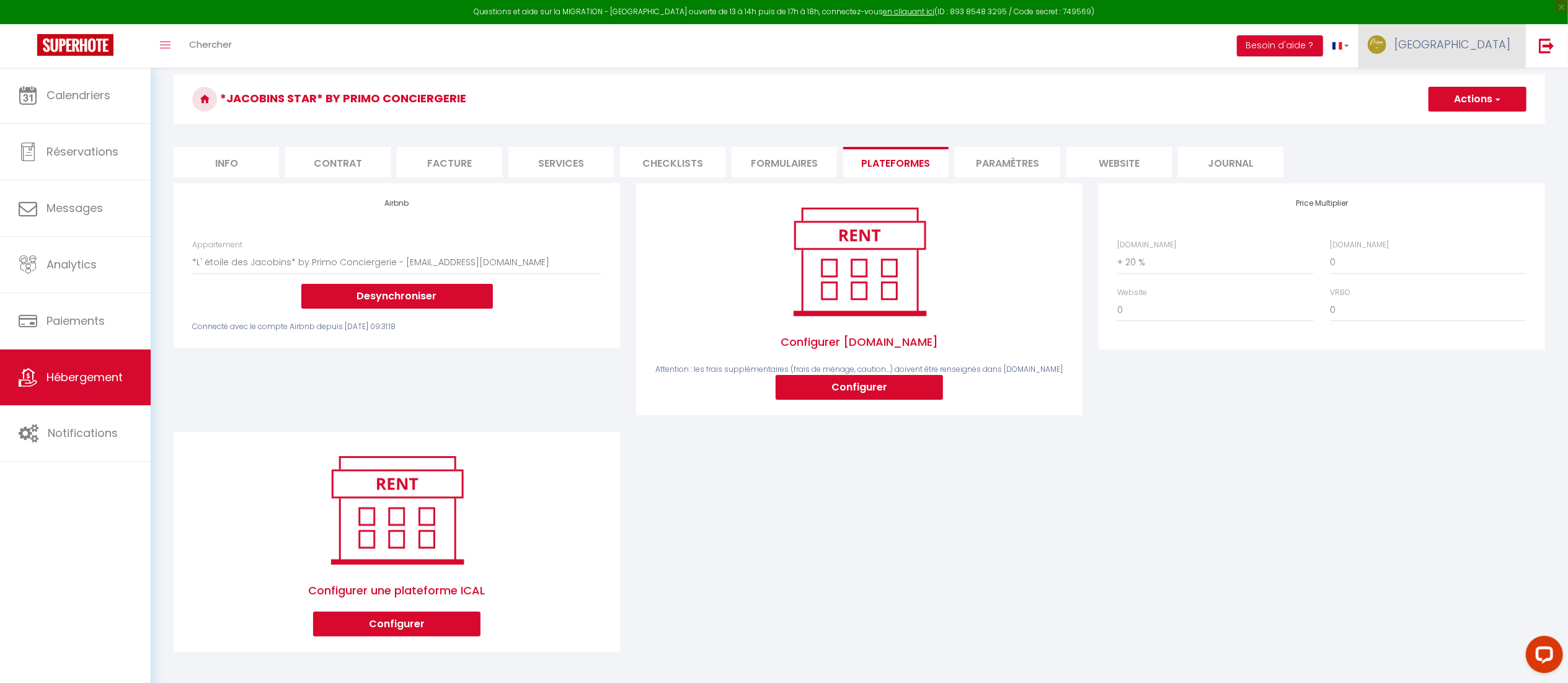
click at [1517, 47] on link "[GEOGRAPHIC_DATA]" at bounding box center [1442, 46] width 167 height 44
click at [1453, 109] on link "Équipe" at bounding box center [1476, 108] width 92 height 21
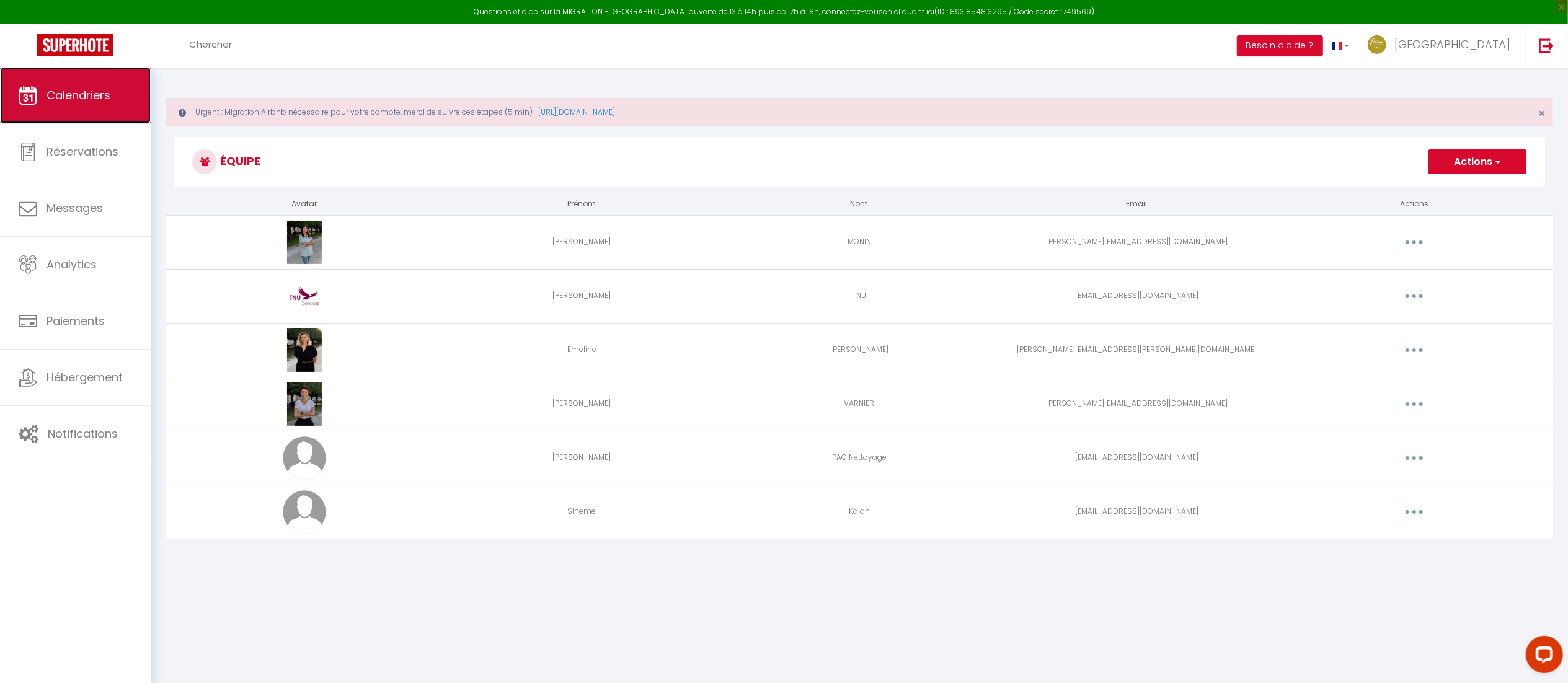
click at [75, 104] on link "Calendriers" at bounding box center [75, 95] width 151 height 56
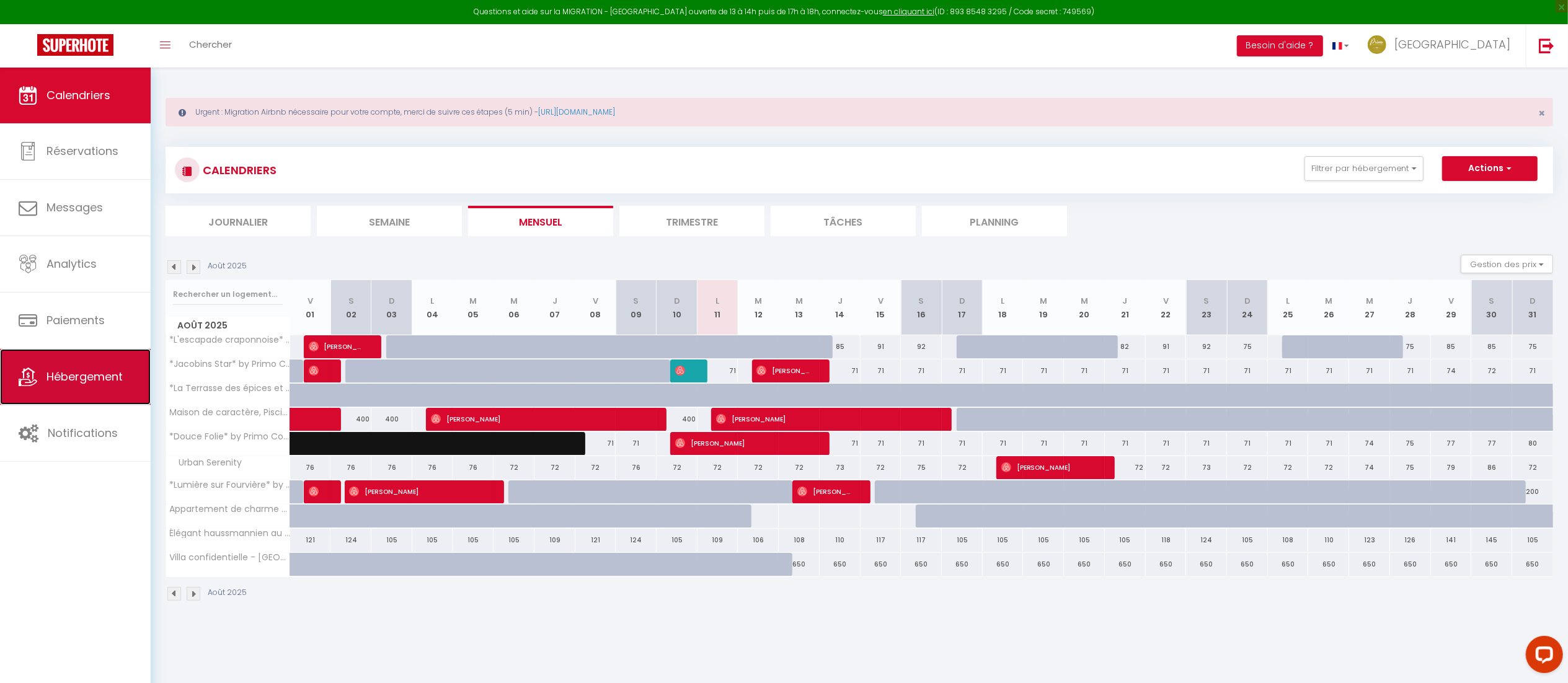
click at [103, 362] on link "Hébergement" at bounding box center [75, 377] width 151 height 56
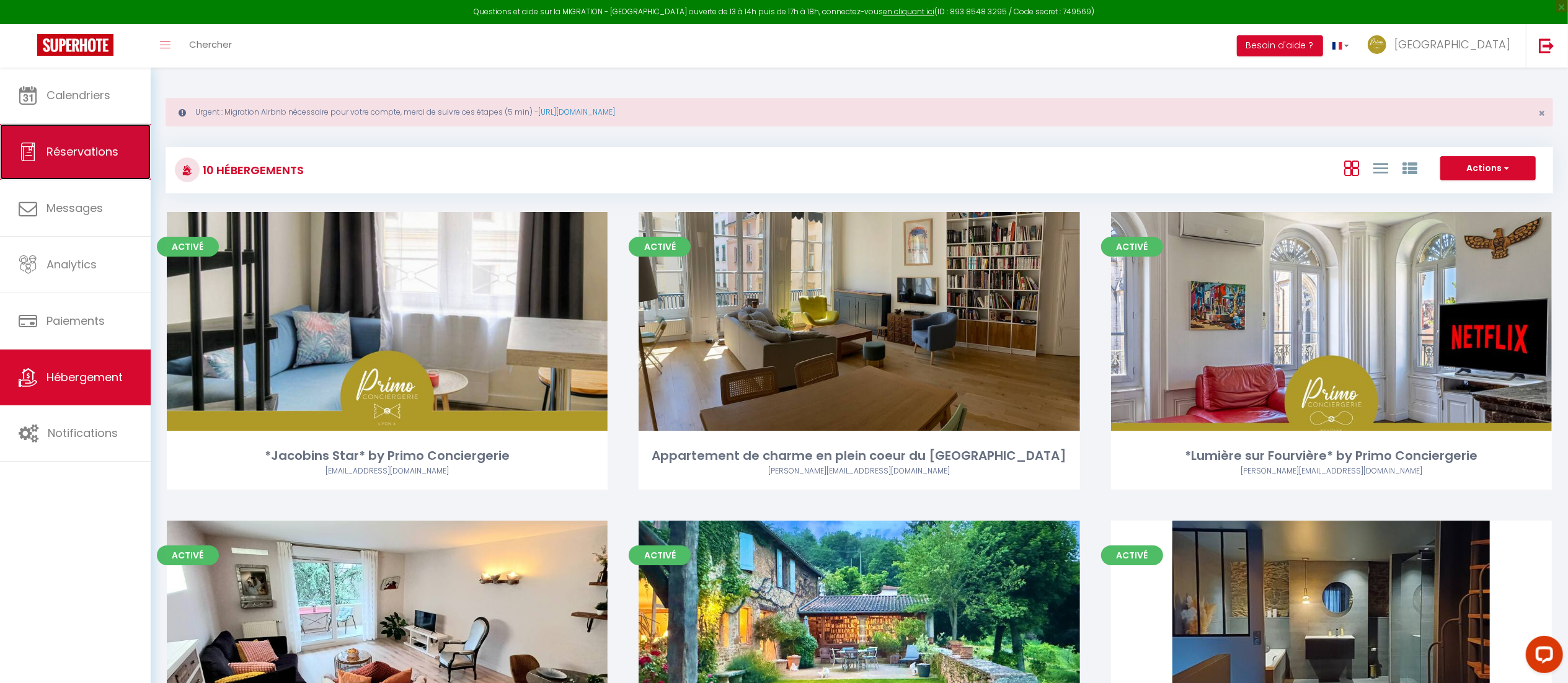
click at [95, 163] on link "Réservations" at bounding box center [75, 152] width 151 height 56
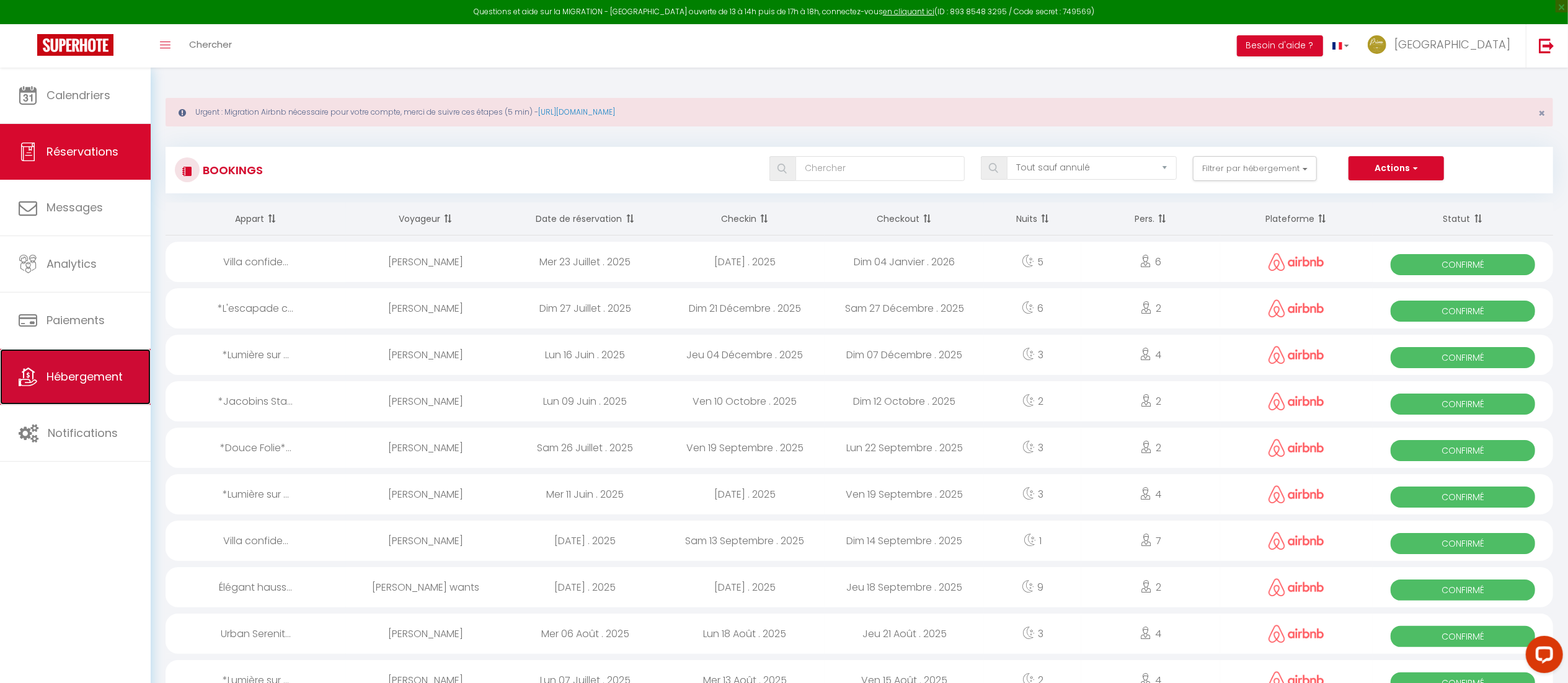
click at [110, 373] on span "Hébergement" at bounding box center [85, 376] width 77 height 16
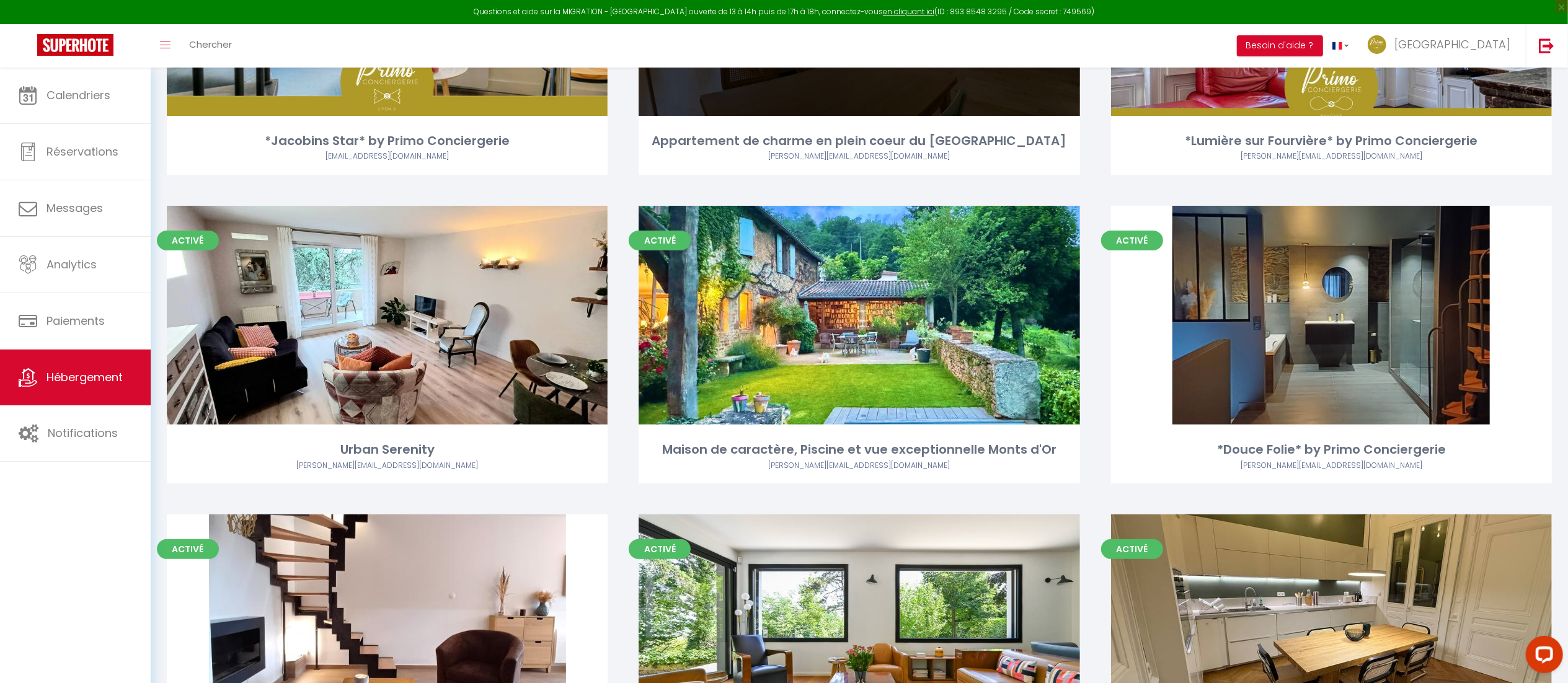
scroll to position [317, 0]
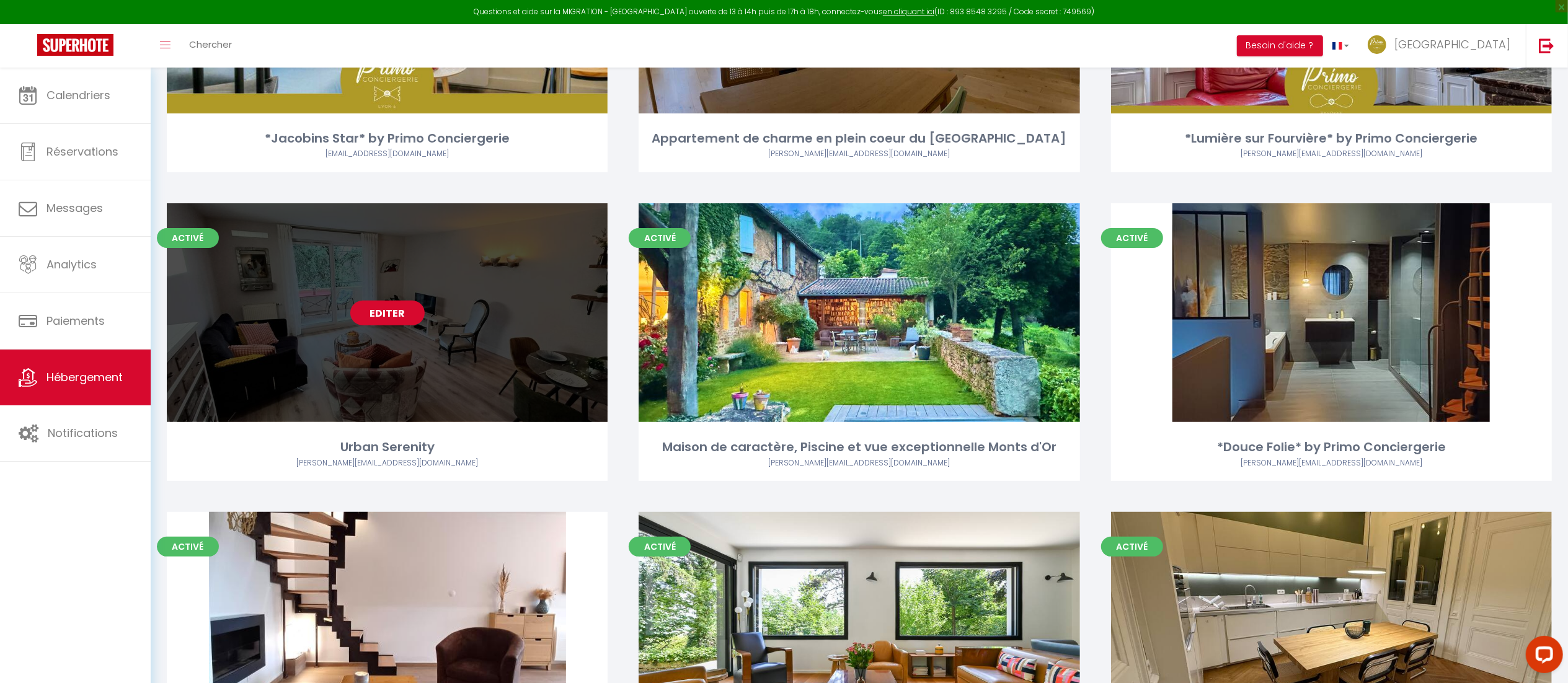
click at [382, 308] on link "Editer" at bounding box center [387, 312] width 74 height 25
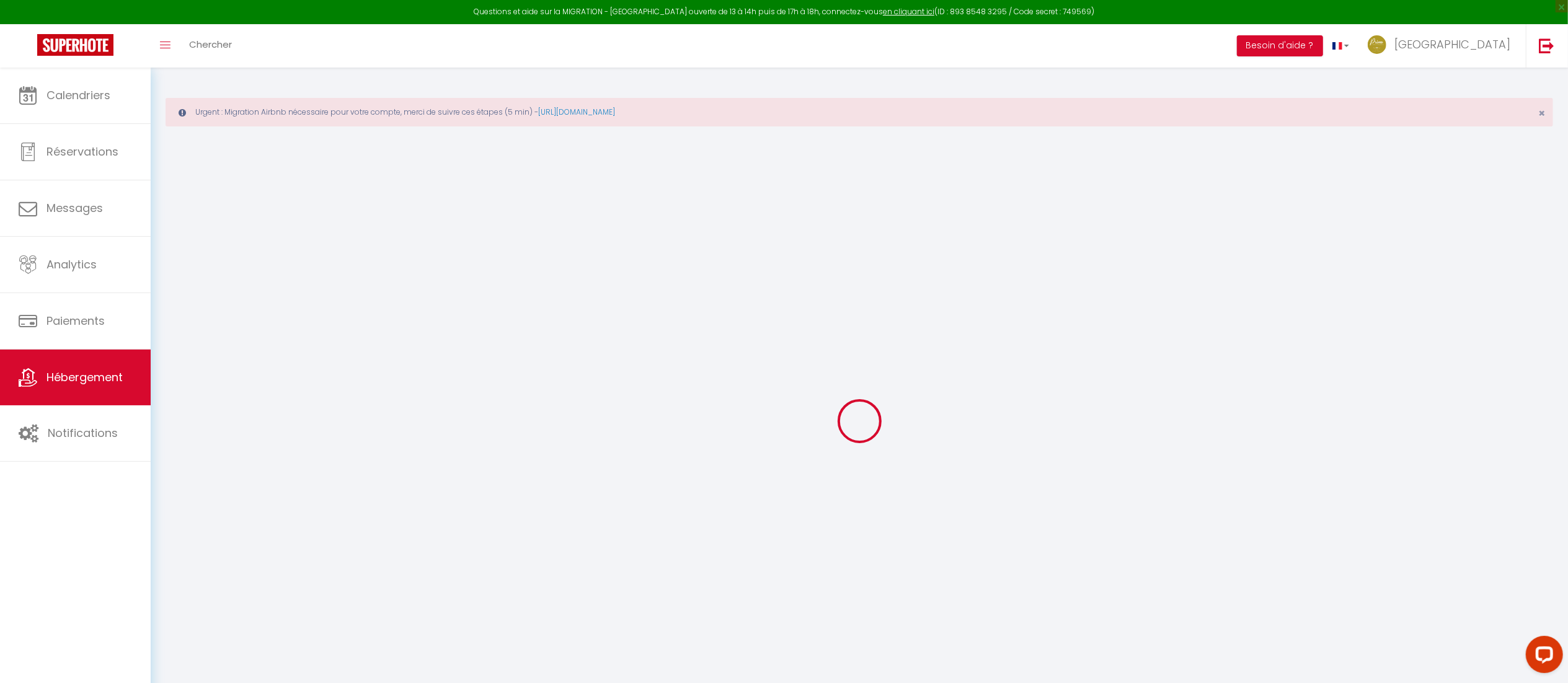
select select "+ 20 %"
select select
checkbox input "true"
checkbox input "false"
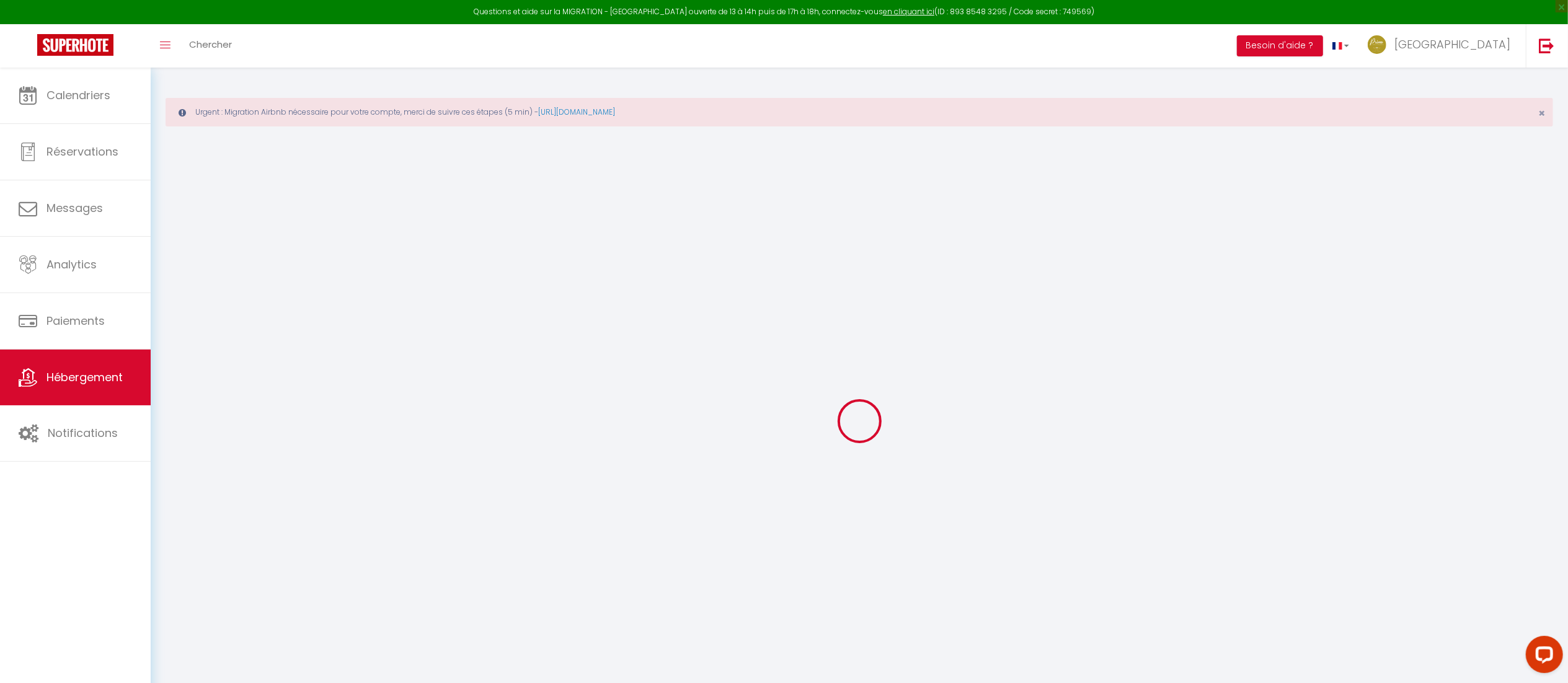
checkbox input "false"
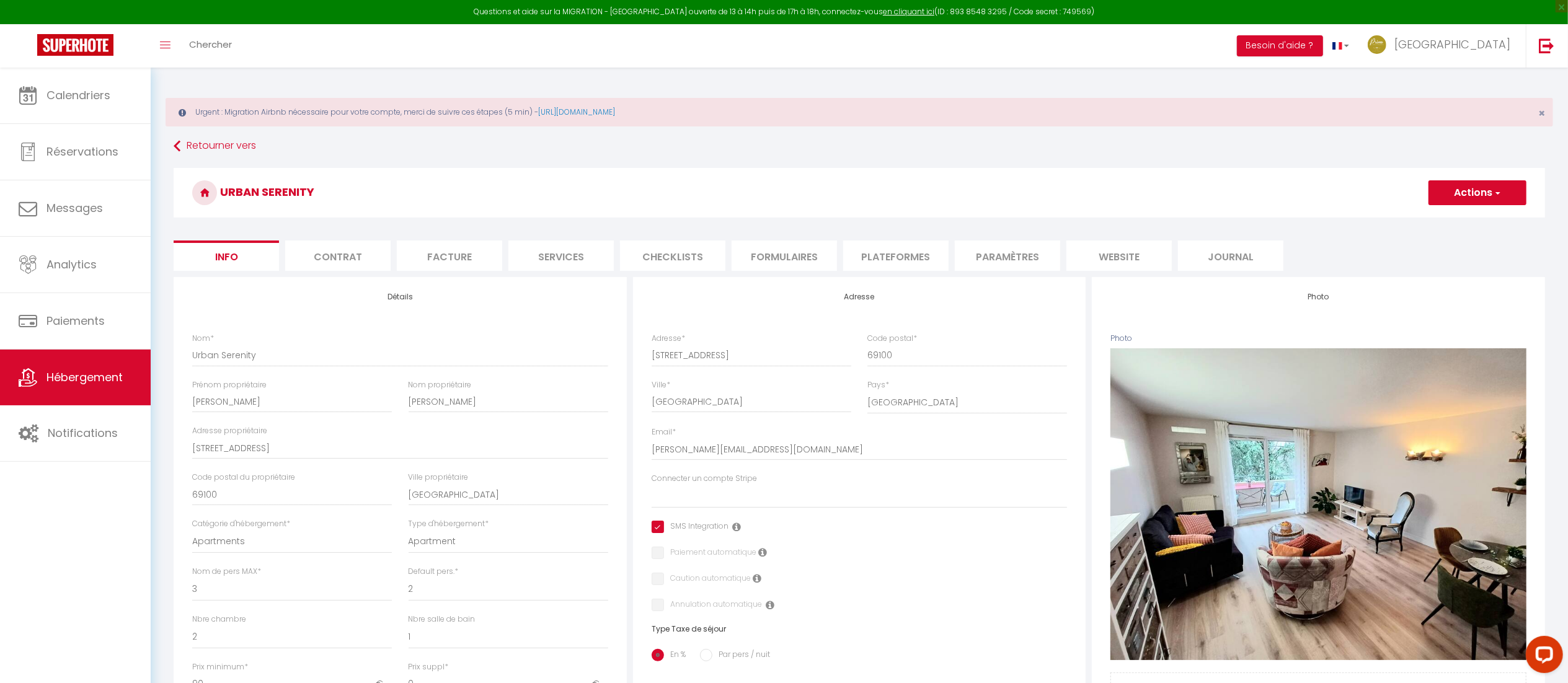
click at [881, 265] on li "Plateformes" at bounding box center [896, 255] width 105 height 30
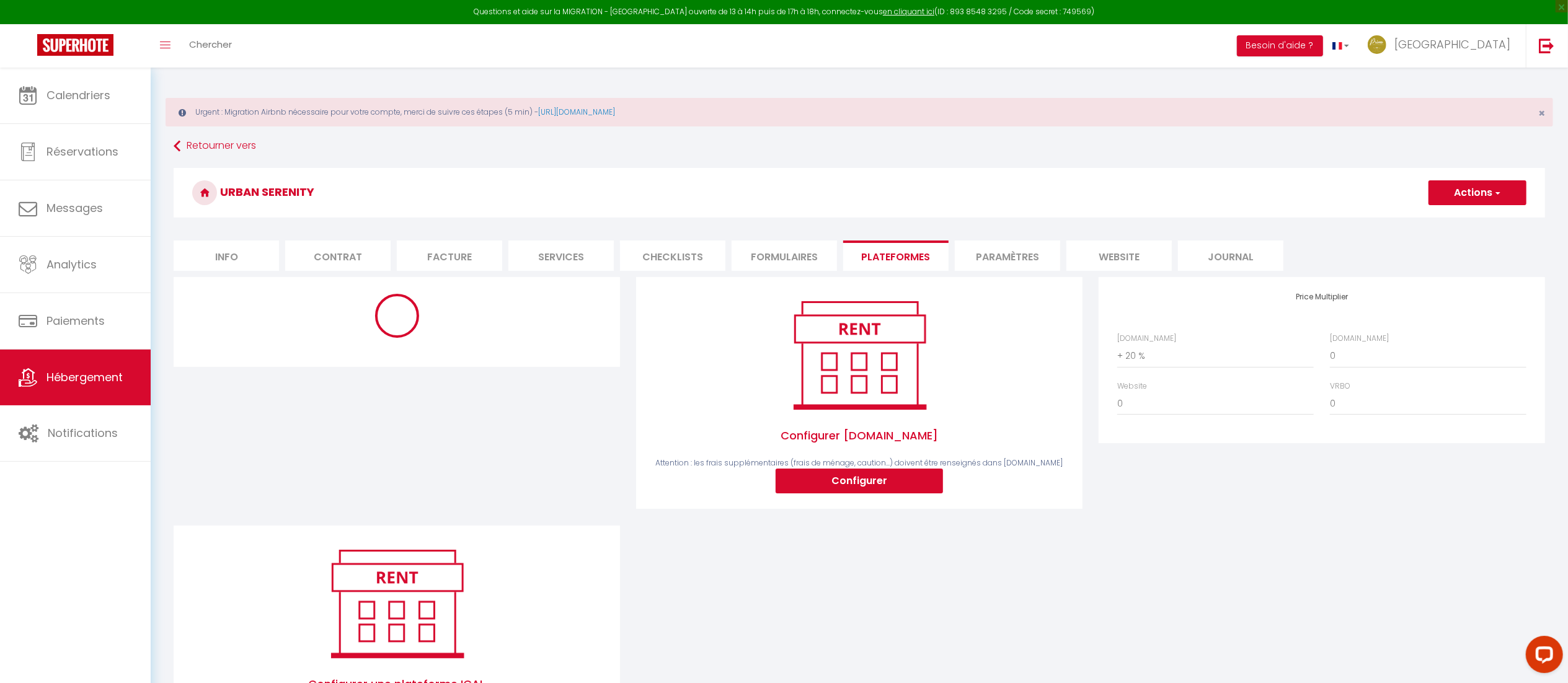
scroll to position [95, 0]
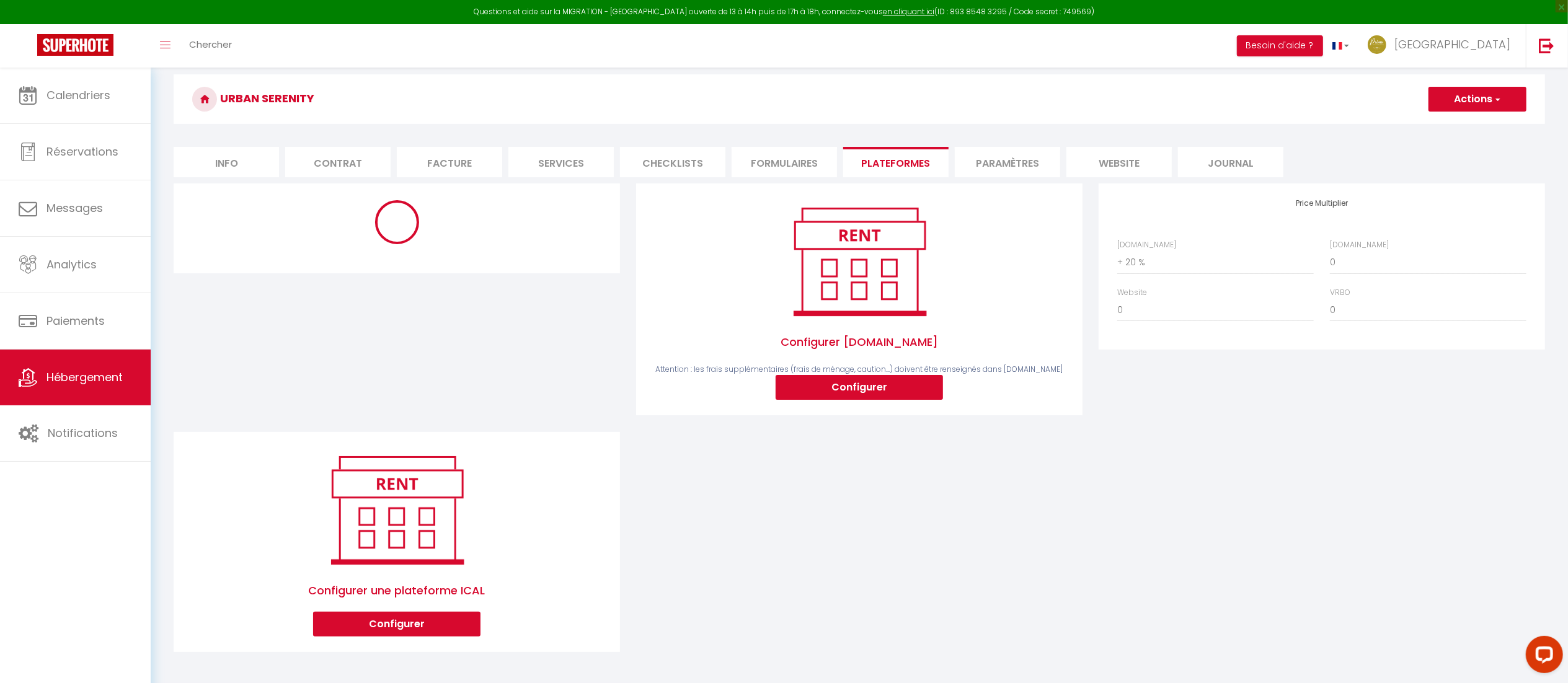
select select "10770-1413751825235747118"
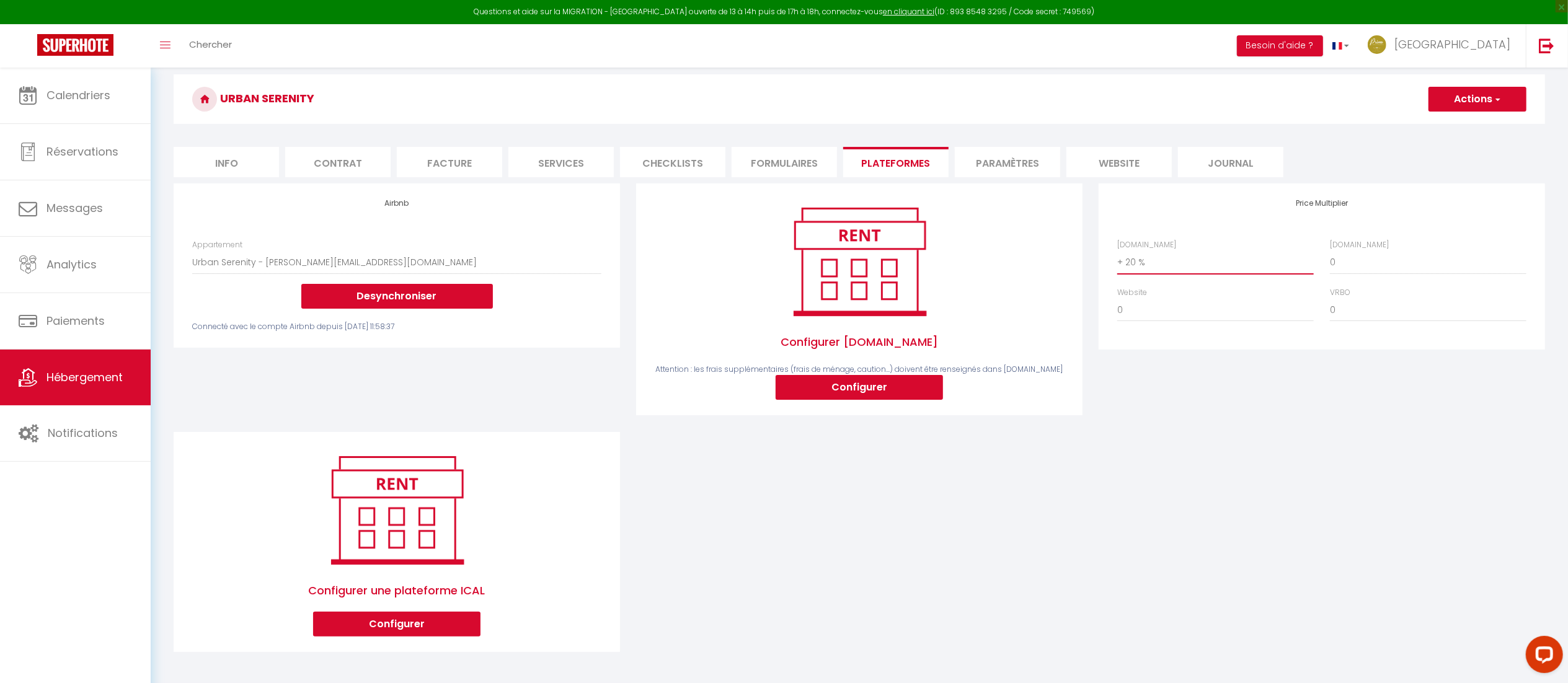
click at [1186, 265] on select "0 + 1 % + 2 % + 3 % + 4 % + 5 % + 6 % + 7 % + 8 % + 9 %" at bounding box center [1216, 262] width 197 height 23
click at [1117, 251] on select "0 + 1 % + 2 % + 3 % + 4 % + 5 % + 6 % + 7 % + 8 % + 9 %" at bounding box center [1216, 262] width 197 height 23
click at [1144, 272] on select "0 + 1 % + 2 % + 3 % + 4 % + 5 % + 6 % + 7 % + 8 % + 9 %" at bounding box center [1216, 262] width 197 height 23
select select "+ 20 %"
click at [1117, 251] on select "0 + 1 % + 2 % + 3 % + 4 % + 5 % + 6 % + 7 % + 8 % + 9 %" at bounding box center [1216, 262] width 197 height 23
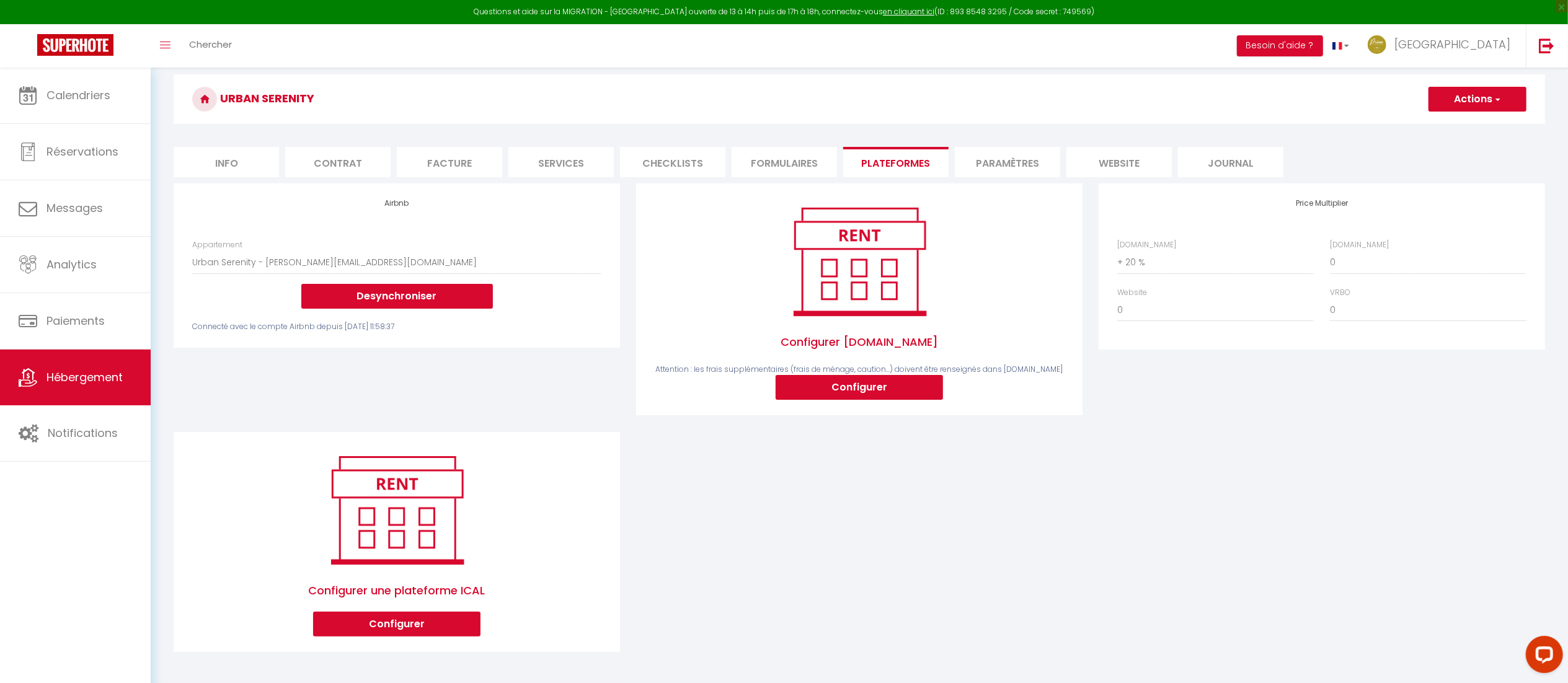
click at [1100, 544] on div "Airbnb Appartement Élégant haussmannien au cœur de Lyon - [PERSON_NAME][EMAIL_A…" at bounding box center [859, 426] width 1388 height 485
click at [365, 376] on div "Airbnb Appartement Élégant haussmannien au cœur de Lyon - [PERSON_NAME][EMAIL_A…" at bounding box center [397, 307] width 463 height 248
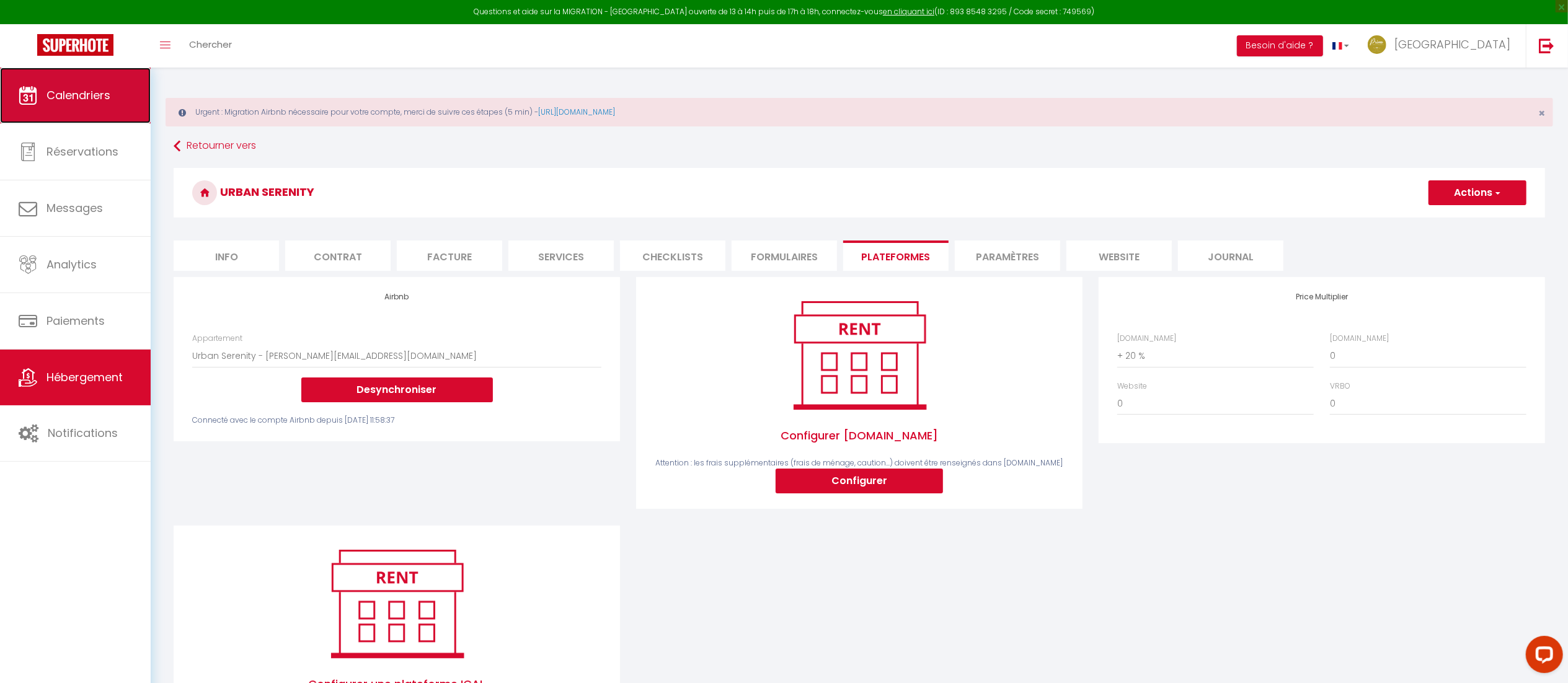
click at [86, 87] on span "Calendriers" at bounding box center [78, 95] width 64 height 16
